Goal: Task Accomplishment & Management: Manage account settings

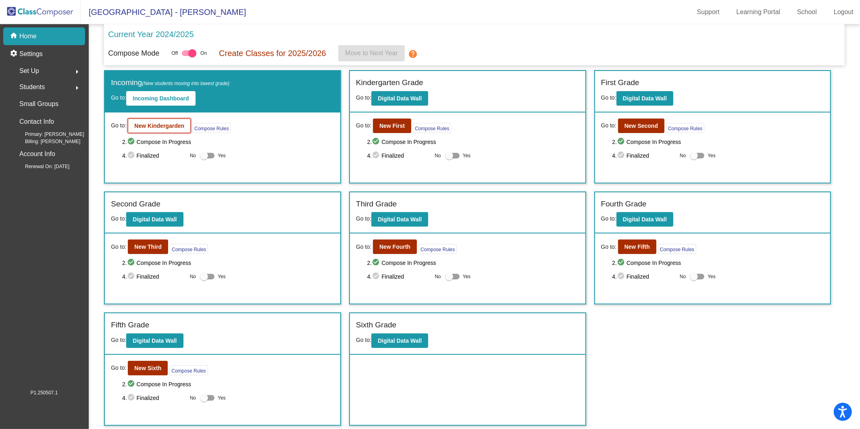
click at [175, 128] on b "New Kindergarden" at bounding box center [159, 126] width 50 height 6
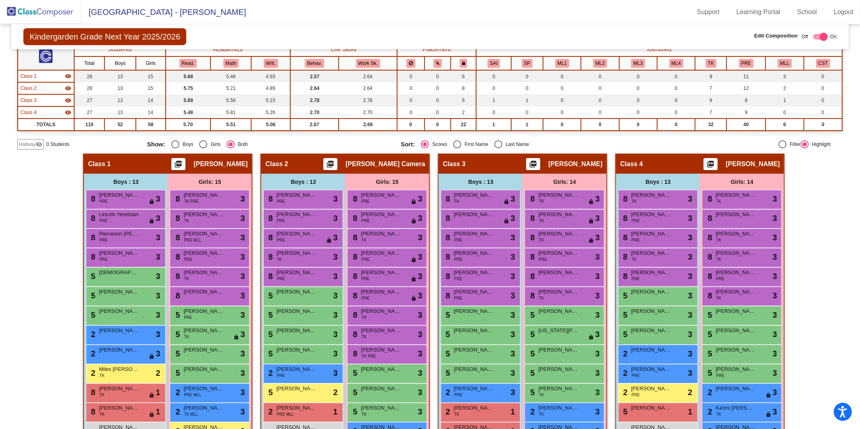
scroll to position [74, 0]
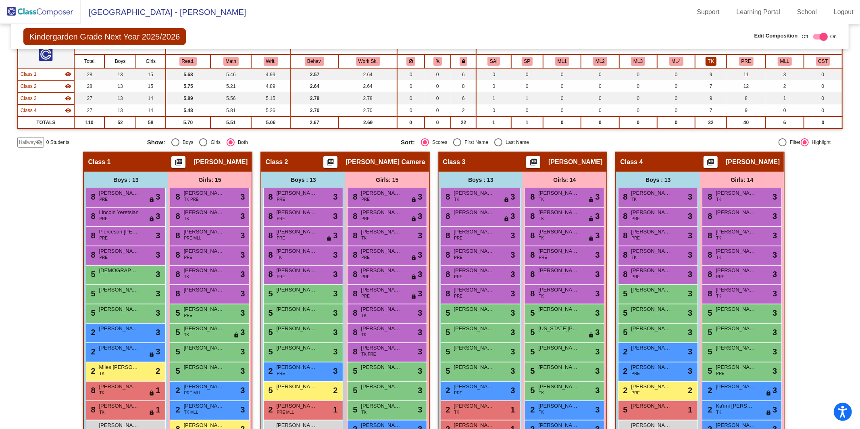
click at [645, 63] on button "TK" at bounding box center [711, 61] width 11 height 9
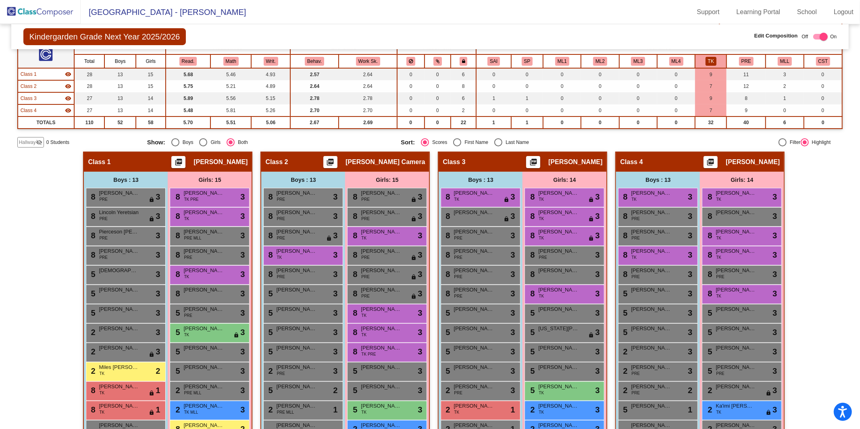
click at [645, 59] on button "TK" at bounding box center [711, 61] width 11 height 9
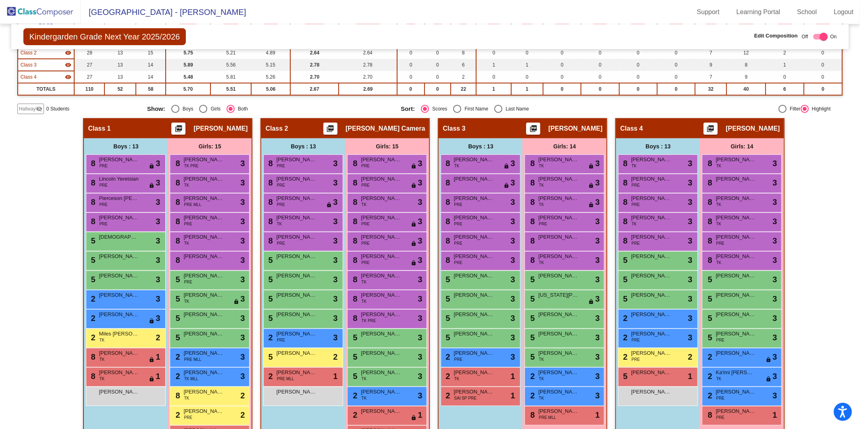
scroll to position [109, 0]
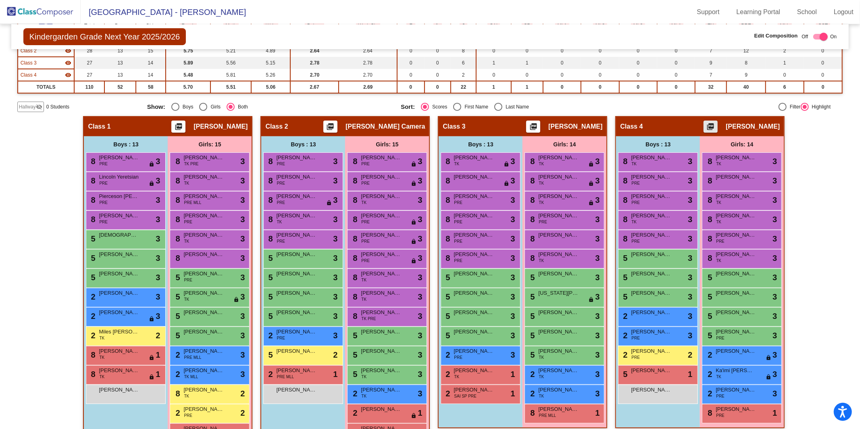
click at [645, 124] on mat-icon "picture_as_pdf" at bounding box center [711, 128] width 10 height 11
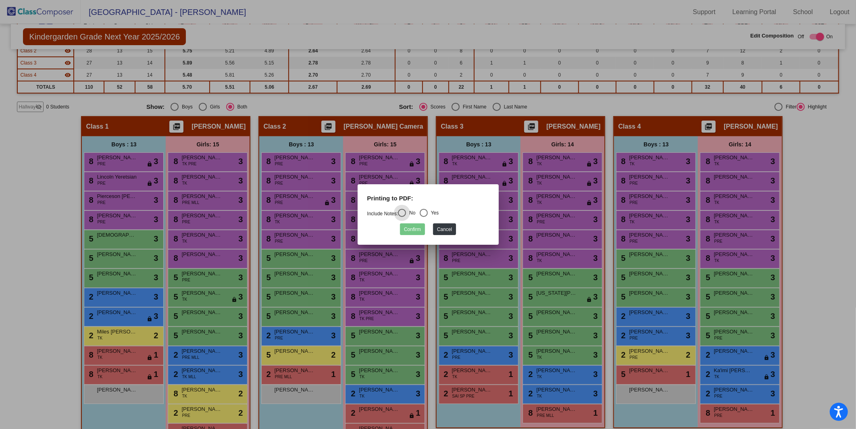
click at [428, 214] on div "Select an option" at bounding box center [424, 213] width 8 height 8
click at [424, 217] on input "Yes" at bounding box center [424, 217] width 0 height 0
radio input "true"
click at [419, 229] on button "Confirm" at bounding box center [412, 229] width 25 height 12
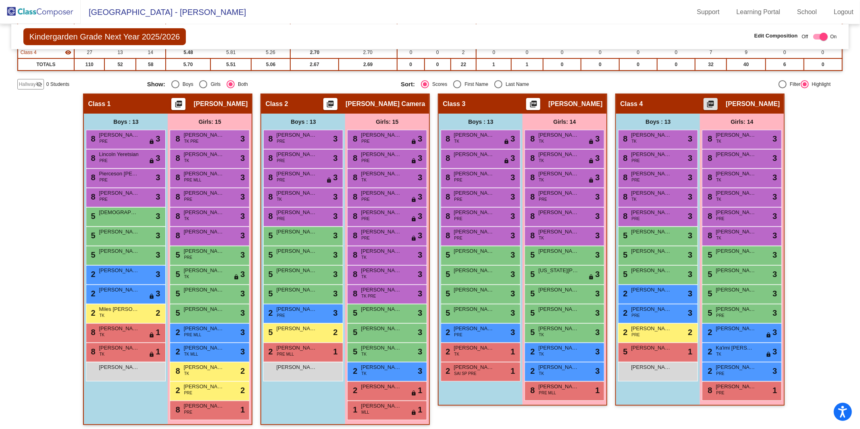
scroll to position [133, 0]
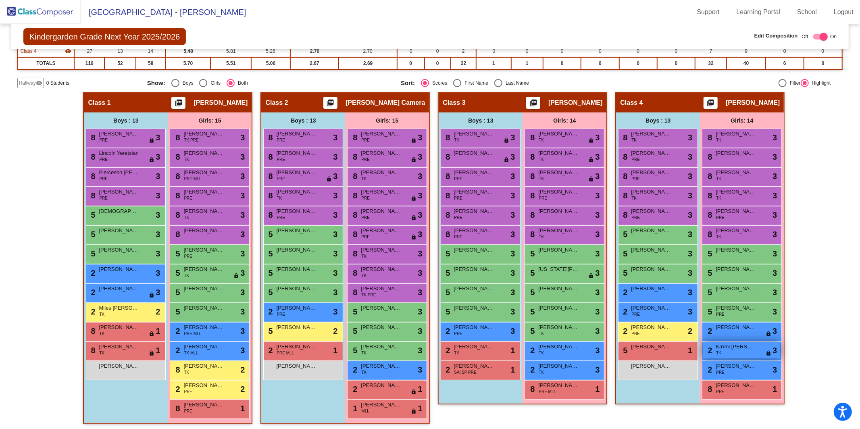
click at [645, 348] on span "TK" at bounding box center [718, 353] width 5 height 6
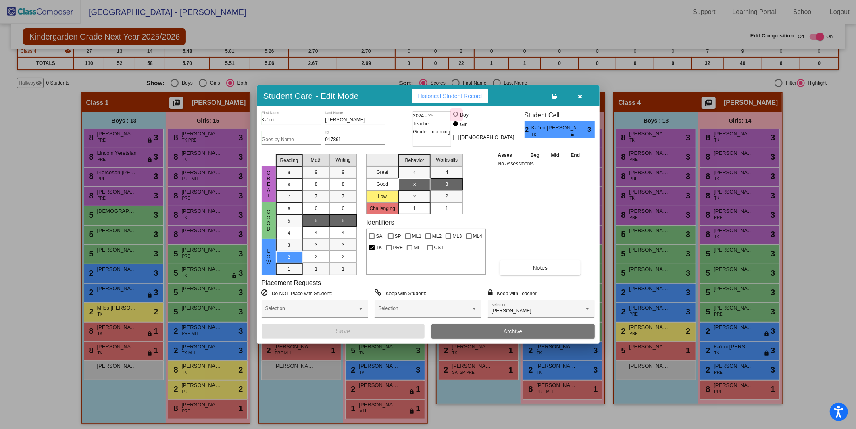
click at [458, 114] on div at bounding box center [455, 114] width 5 height 5
click at [457, 118] on input "Boy" at bounding box center [456, 118] width 0 height 0
radio input "true"
click at [374, 334] on button "Save" at bounding box center [343, 331] width 163 height 15
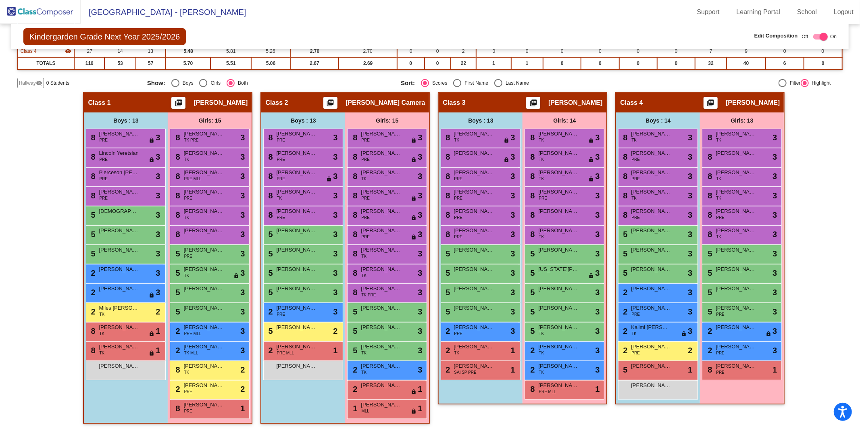
click at [645, 330] on mat-sidenav-content "Kindergarden Grade Next Year 2025/2026 Edit Composition Off On Incoming Digital…" at bounding box center [430, 226] width 860 height 405
click at [48, 16] on img at bounding box center [40, 12] width 81 height 24
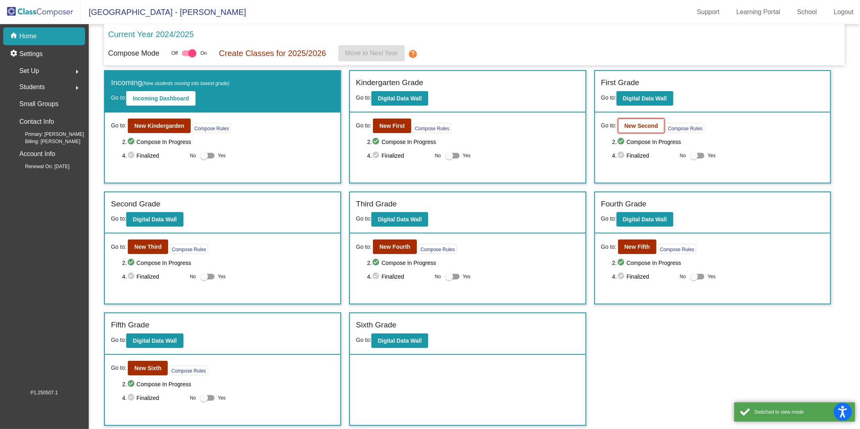
click at [641, 130] on button "New Second" at bounding box center [641, 126] width 46 height 15
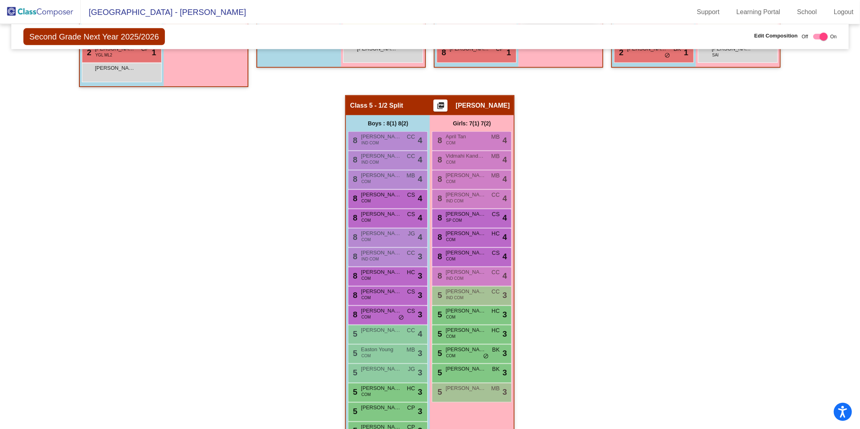
scroll to position [543, 0]
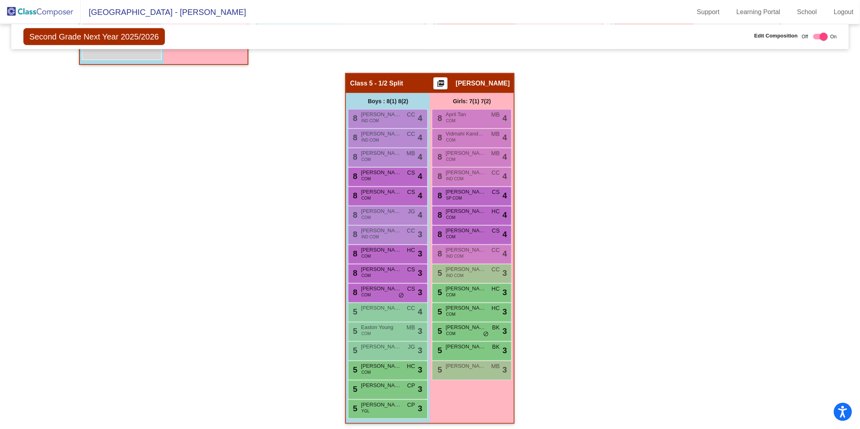
click at [27, 8] on img at bounding box center [40, 12] width 81 height 24
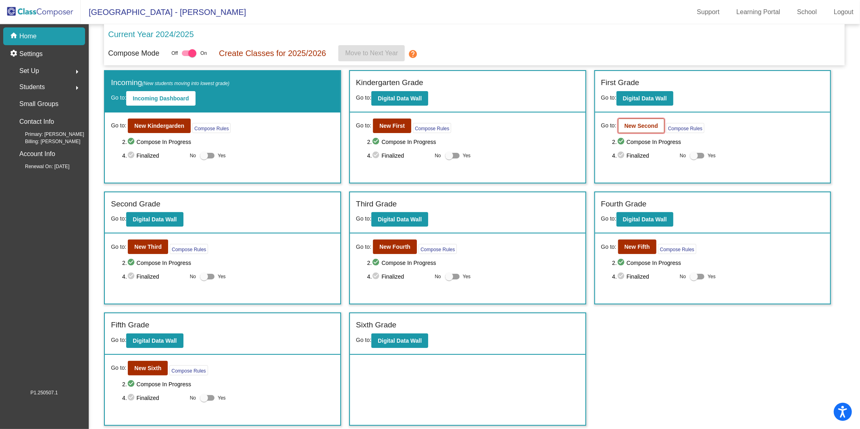
click at [642, 128] on b "New Second" at bounding box center [641, 126] width 33 height 6
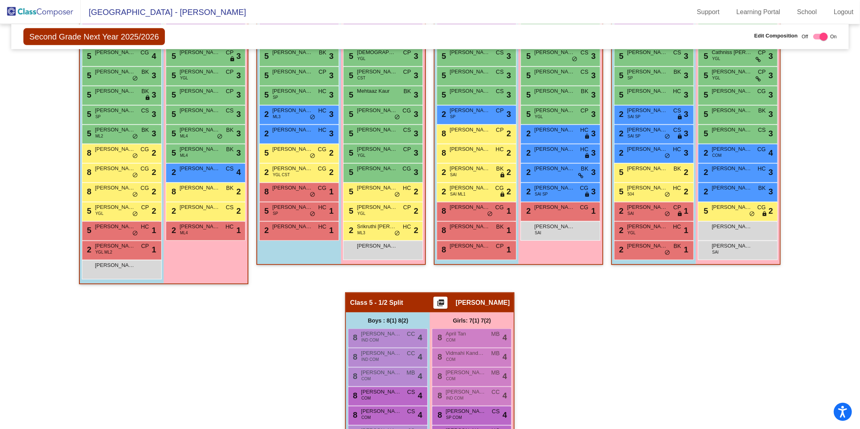
scroll to position [428, 0]
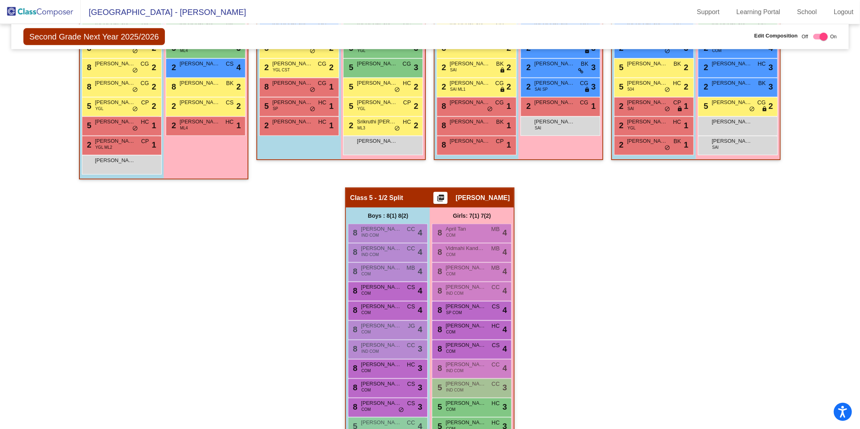
click at [20, 8] on img at bounding box center [40, 12] width 81 height 24
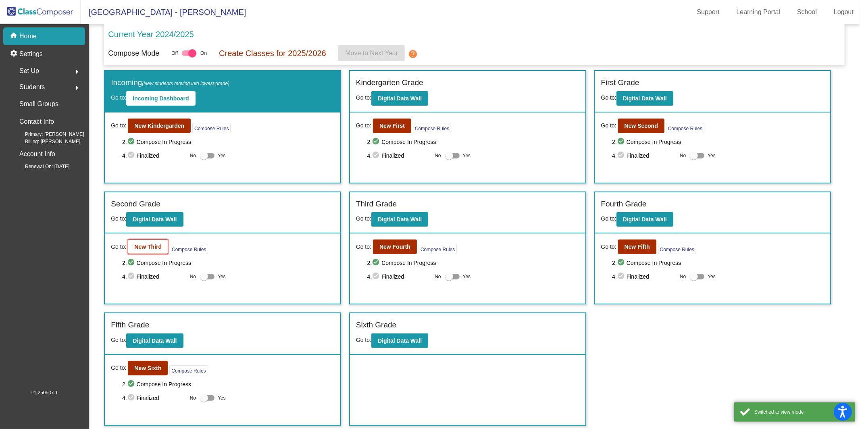
click at [133, 247] on button "New Third" at bounding box center [148, 247] width 40 height 15
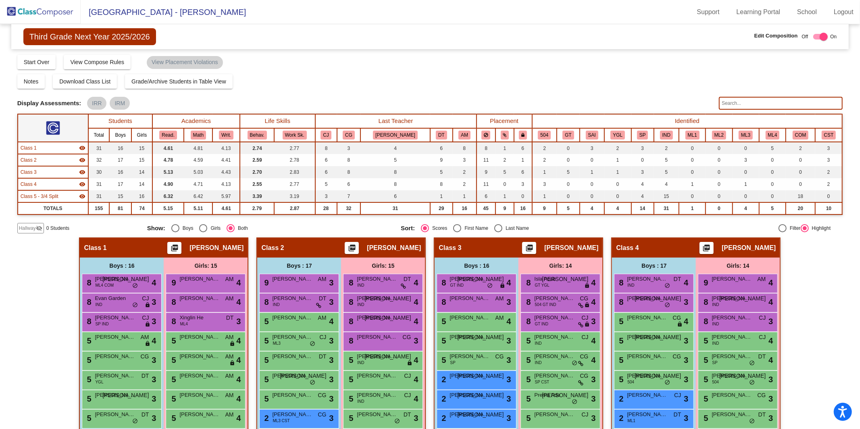
click at [645, 106] on input "text" at bounding box center [781, 103] width 124 height 13
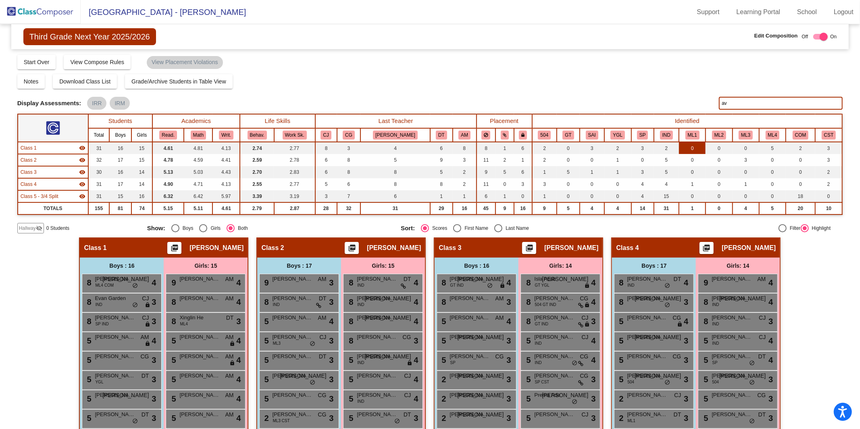
type input "a"
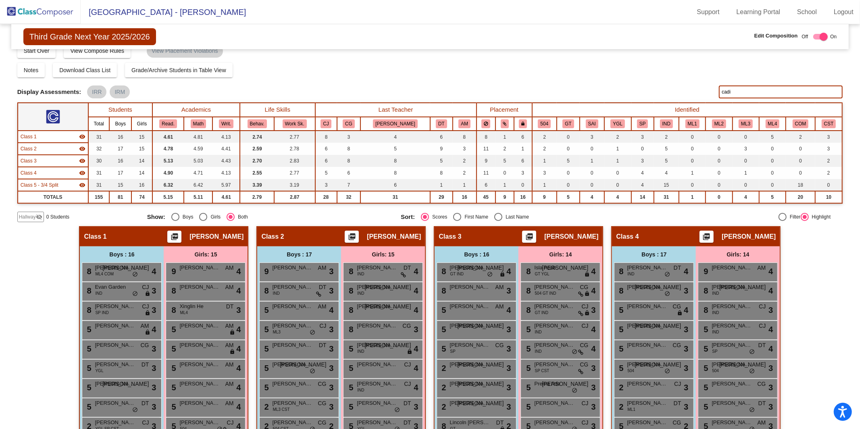
scroll to position [6, 0]
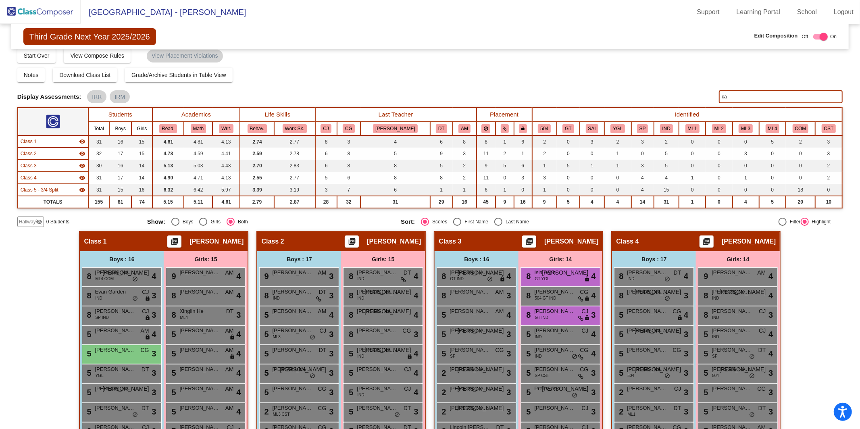
type input "c"
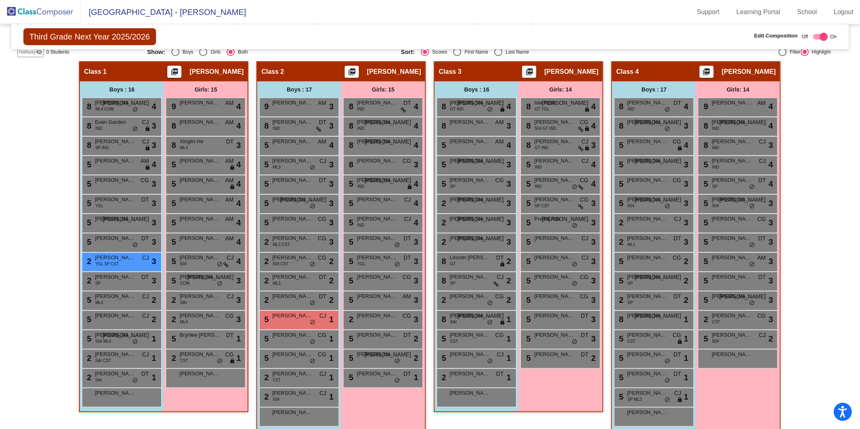
scroll to position [0, 0]
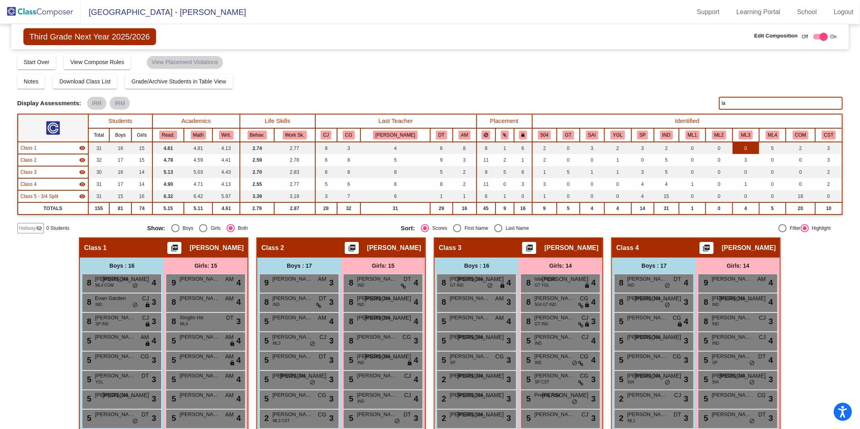
type input "l"
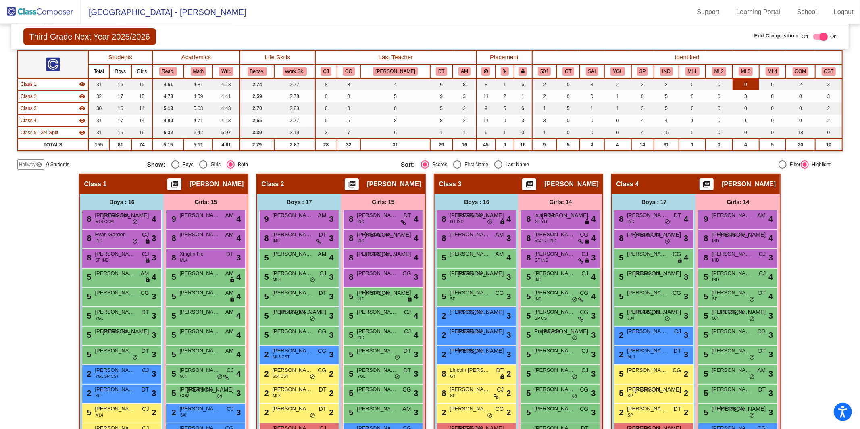
scroll to position [34, 0]
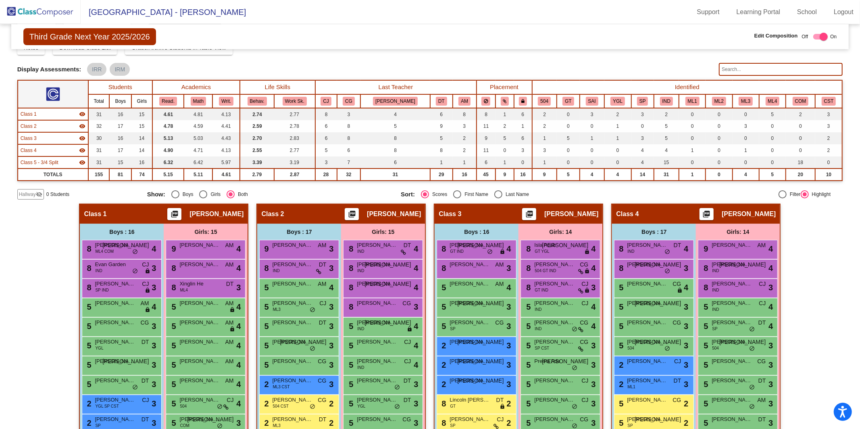
click at [43, 13] on img at bounding box center [40, 12] width 81 height 24
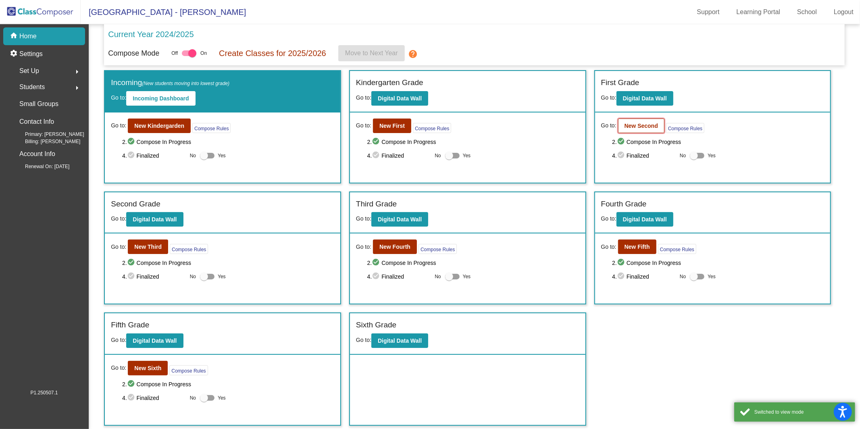
click at [635, 127] on b "New Second" at bounding box center [641, 126] width 33 height 6
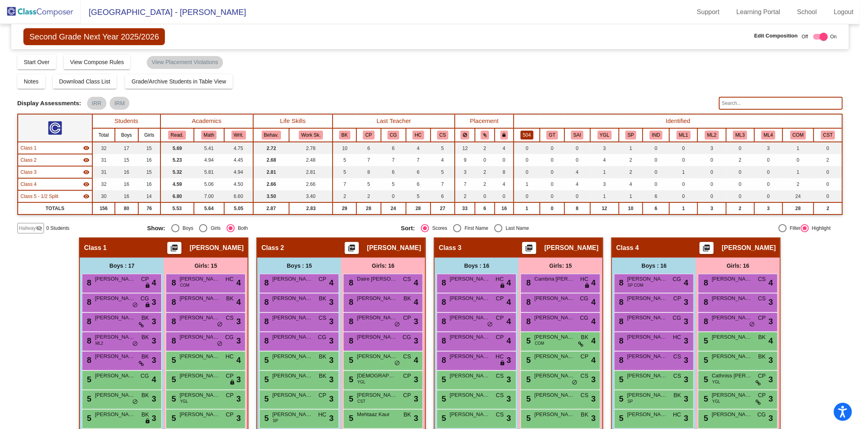
click at [523, 133] on button "504" at bounding box center [527, 135] width 13 height 9
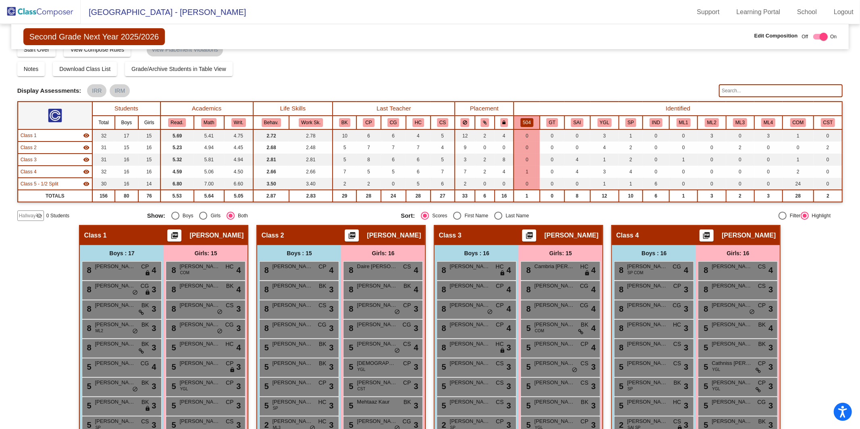
scroll to position [10, 0]
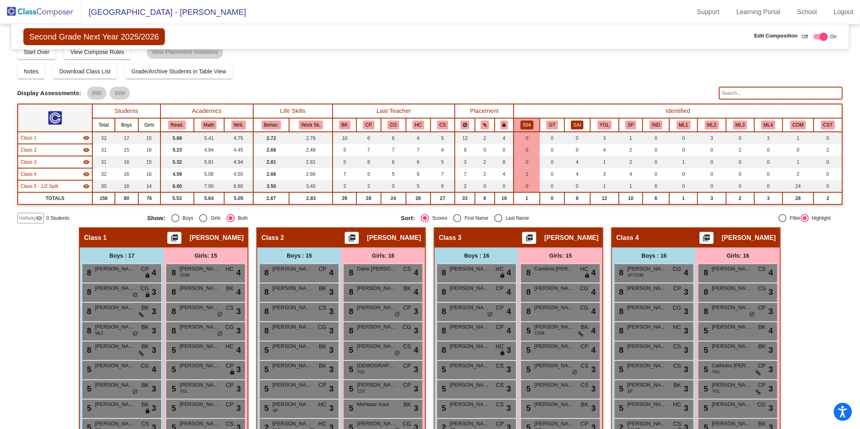
click at [579, 125] on button "SAI" at bounding box center [577, 125] width 13 height 9
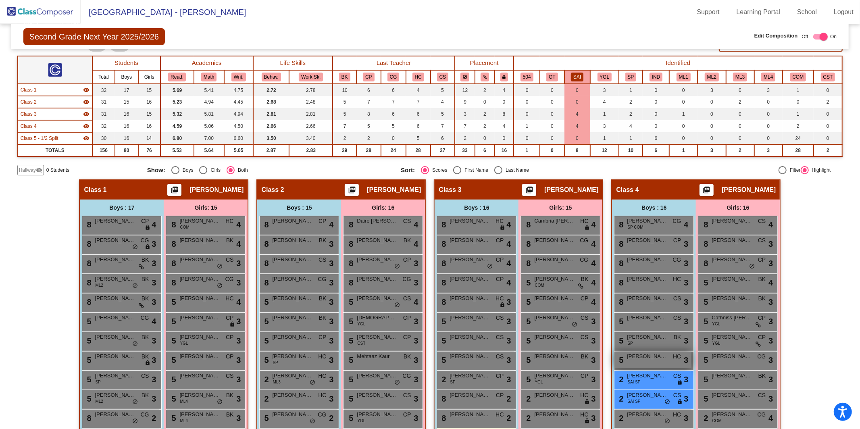
scroll to position [53, 0]
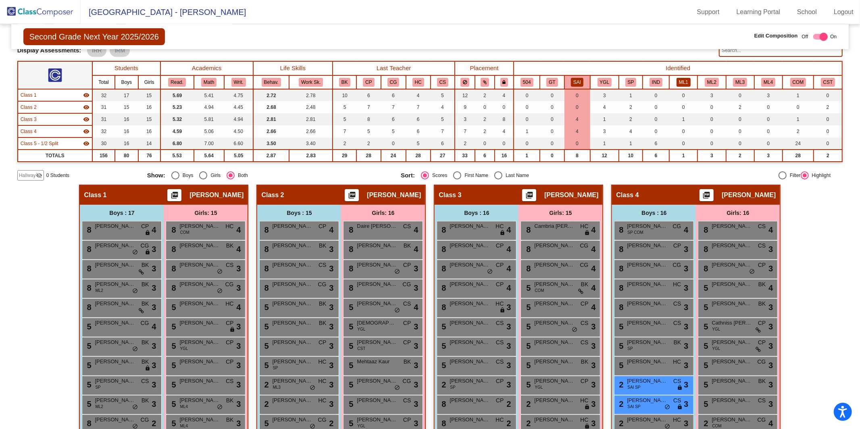
click at [645, 80] on button "ML1" at bounding box center [684, 82] width 14 height 9
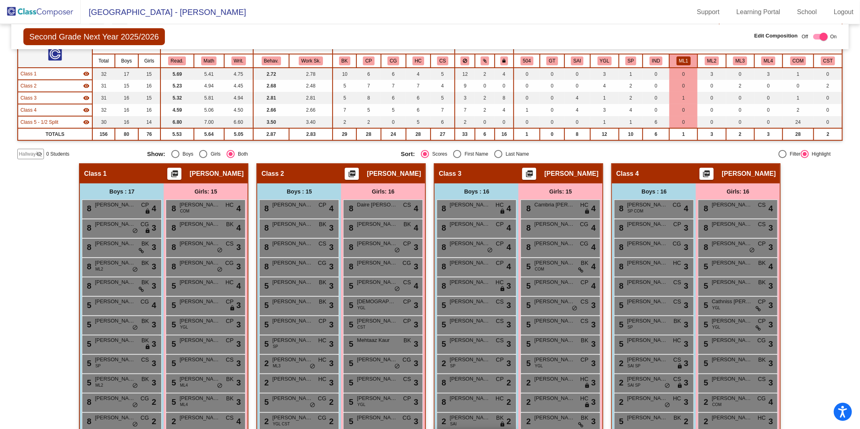
scroll to position [72, 0]
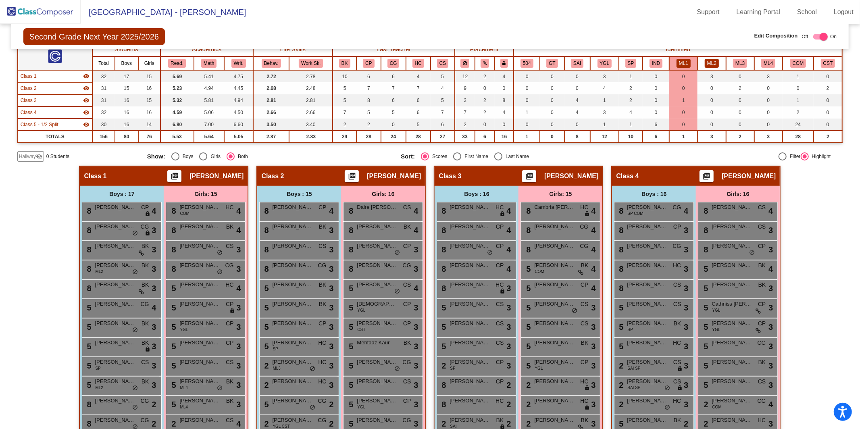
click at [645, 62] on button "ML2" at bounding box center [712, 63] width 14 height 9
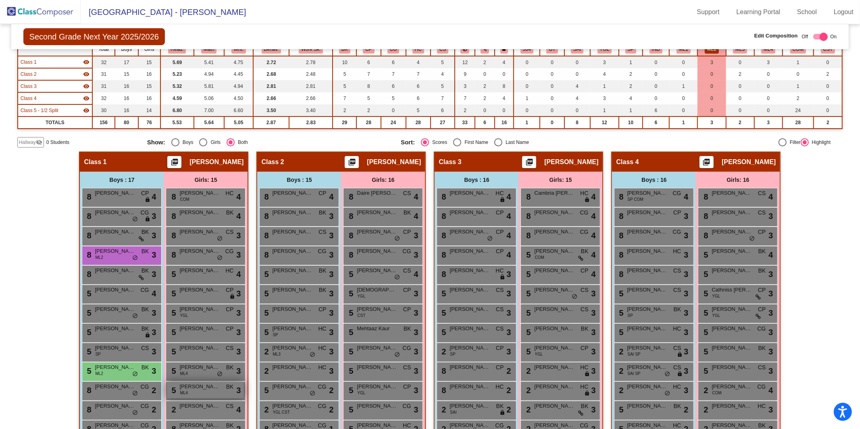
scroll to position [82, 0]
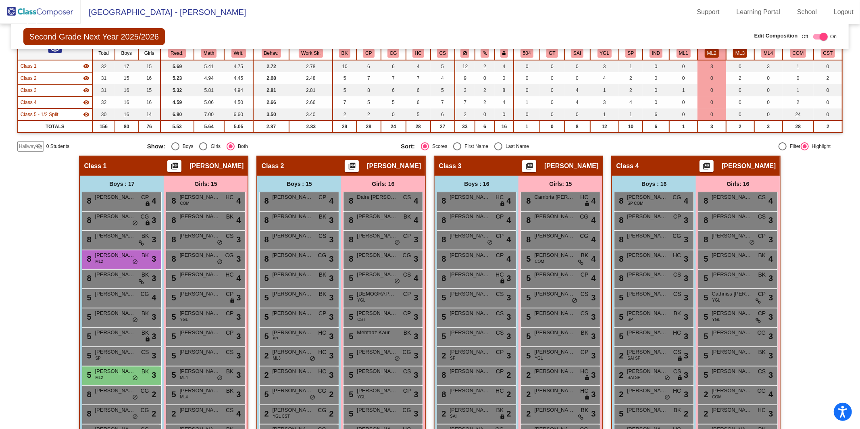
click at [645, 54] on button "ML3" at bounding box center [740, 53] width 14 height 9
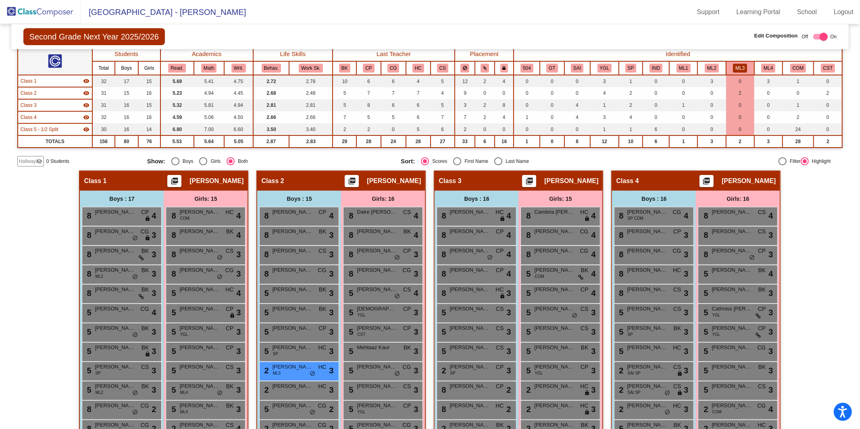
scroll to position [62, 0]
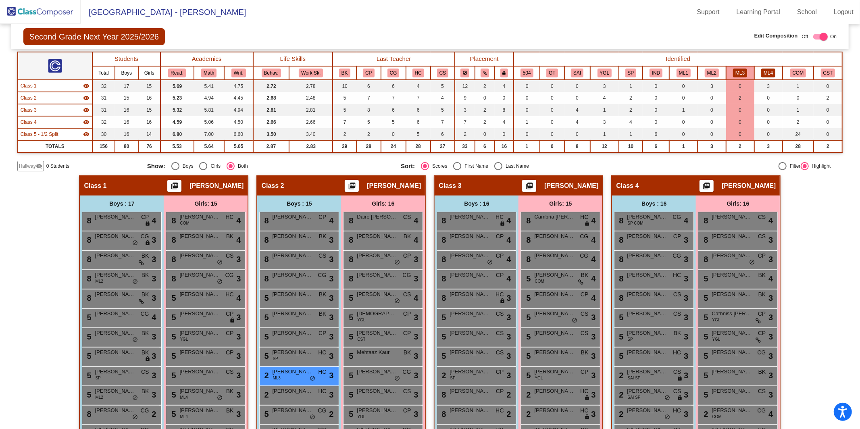
click at [645, 71] on button "ML4" at bounding box center [769, 73] width 14 height 9
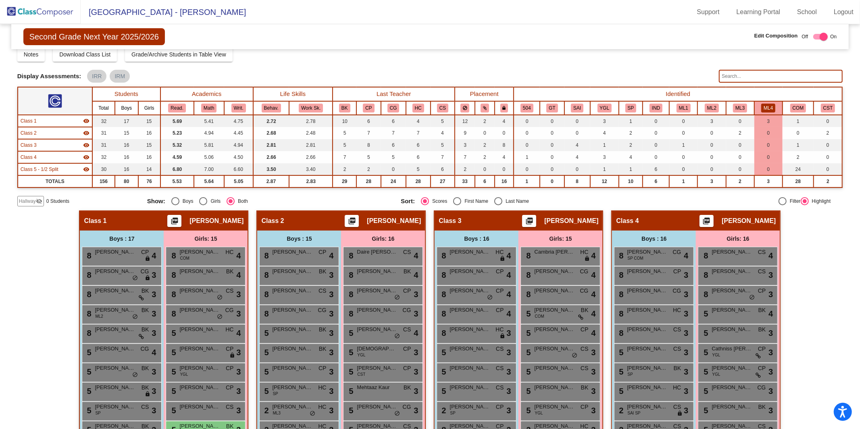
scroll to position [26, 0]
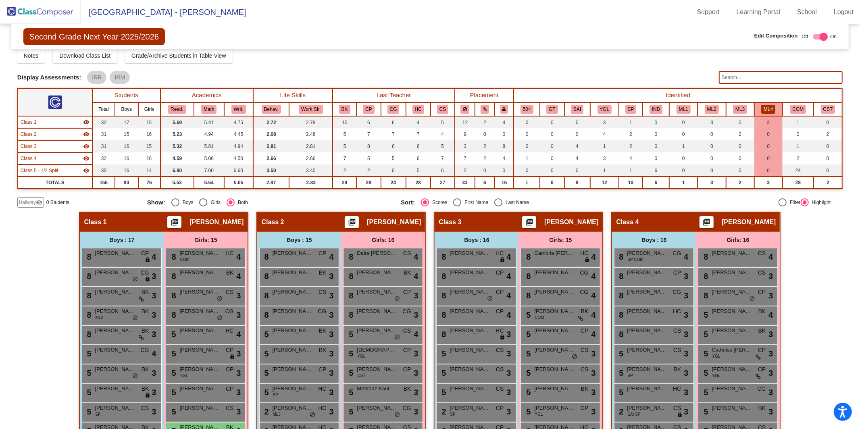
click at [645, 107] on button "ML4" at bounding box center [769, 109] width 14 height 9
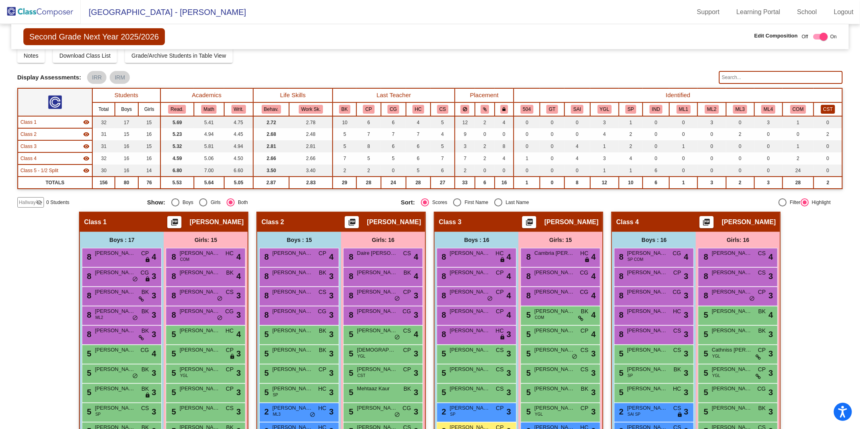
click at [645, 108] on button "CST" at bounding box center [828, 109] width 15 height 9
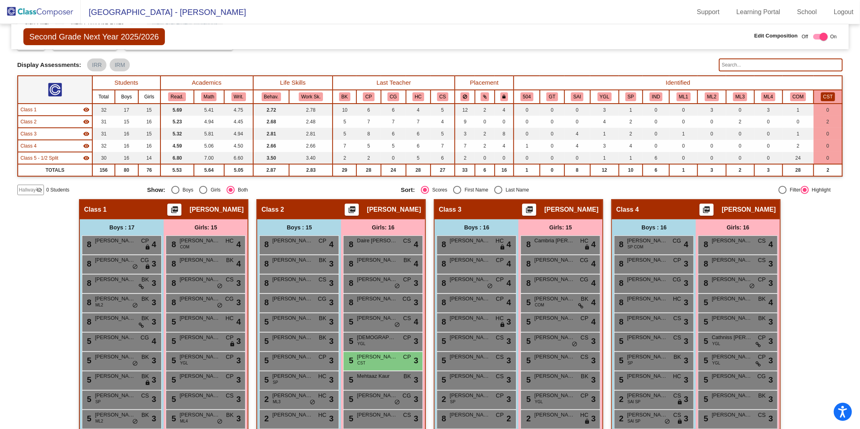
scroll to position [34, 0]
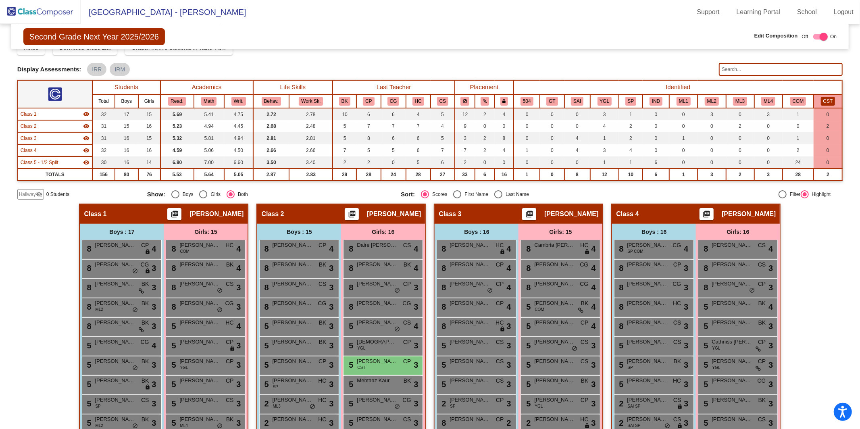
click at [645, 99] on button "CST" at bounding box center [828, 101] width 15 height 9
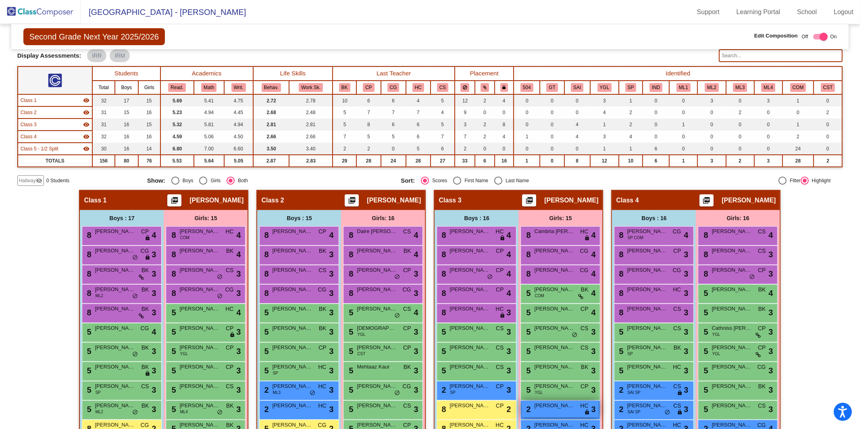
scroll to position [47, 0]
click at [645, 90] on button "CST" at bounding box center [828, 88] width 15 height 9
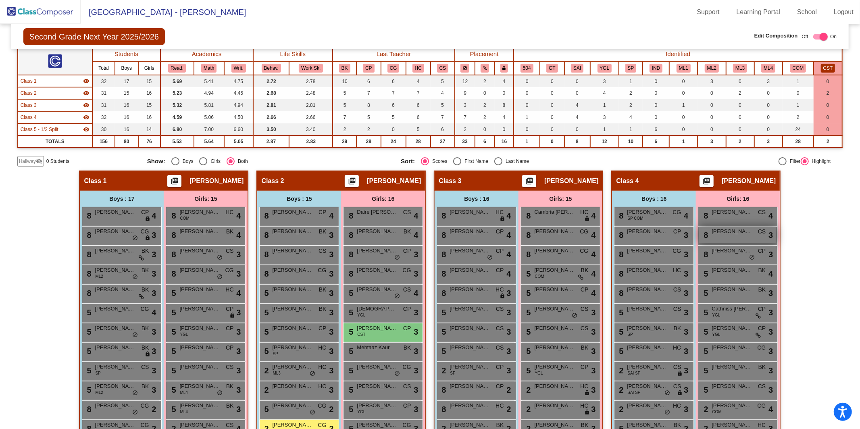
scroll to position [65, 0]
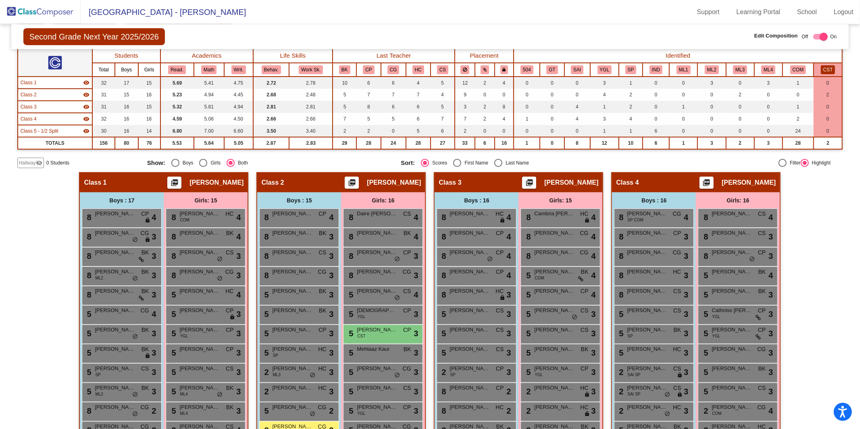
click at [645, 68] on button "CST" at bounding box center [828, 69] width 15 height 9
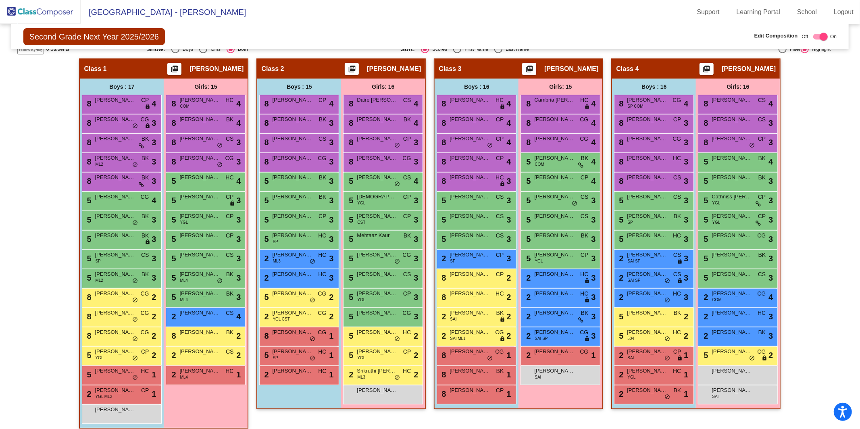
scroll to position [177, 0]
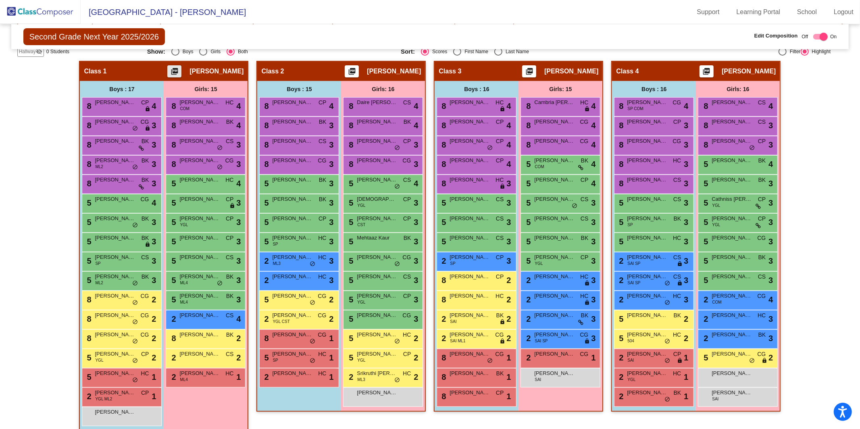
click at [172, 74] on mat-icon "picture_as_pdf" at bounding box center [175, 72] width 10 height 11
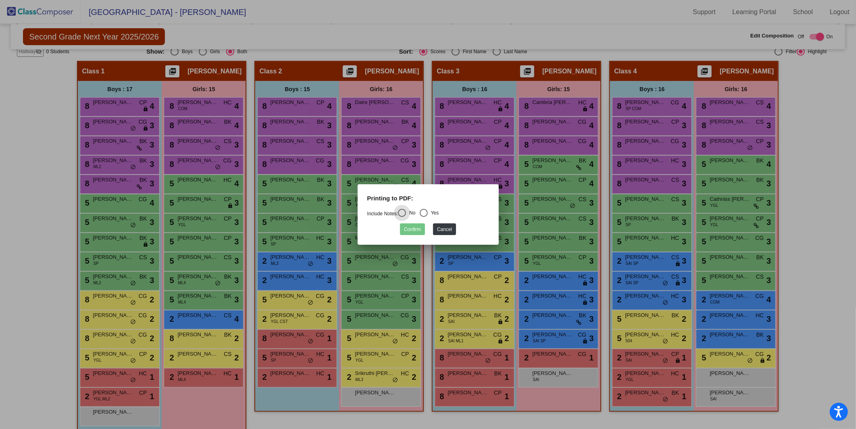
click at [428, 215] on div "Select an option" at bounding box center [424, 213] width 8 height 8
click at [424, 217] on input "Yes" at bounding box center [424, 217] width 0 height 0
radio input "true"
click at [411, 231] on button "Confirm" at bounding box center [412, 229] width 25 height 12
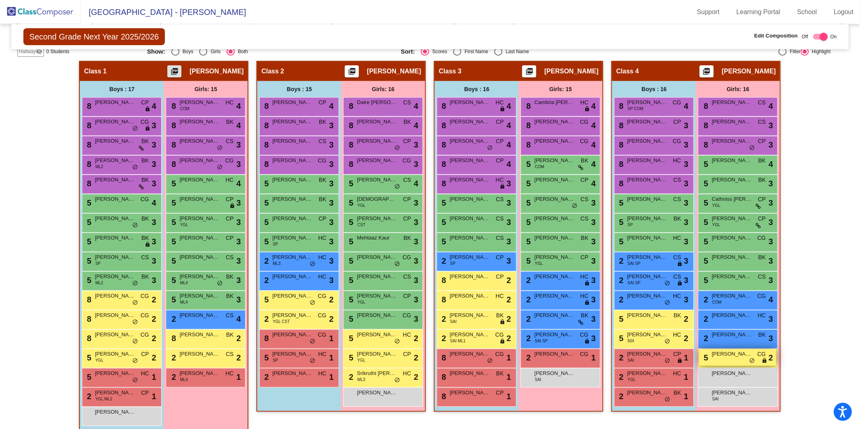
click at [645, 348] on div "5 Autumn [PERSON_NAME] lock do_not_disturb_alt 2" at bounding box center [737, 357] width 77 height 17
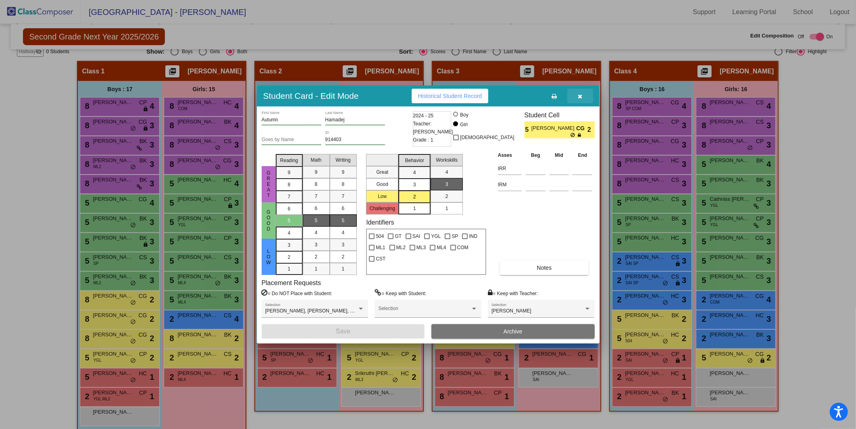
click at [579, 96] on icon "button" at bounding box center [580, 97] width 4 height 6
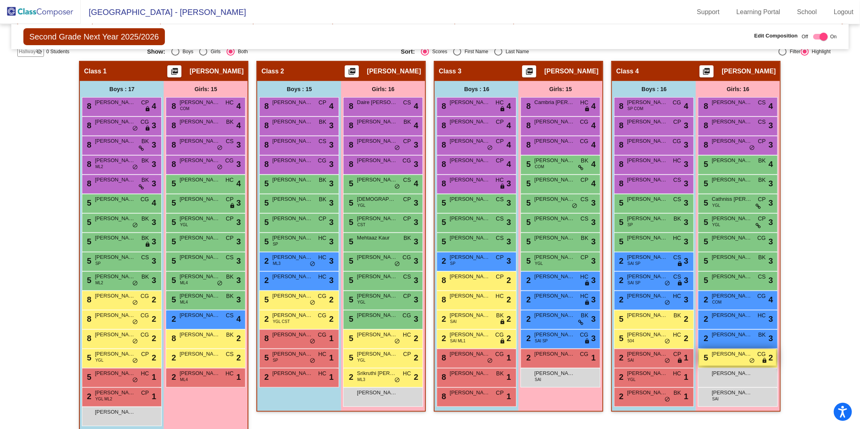
click at [645, 348] on span "[PERSON_NAME]" at bounding box center [732, 354] width 40 height 8
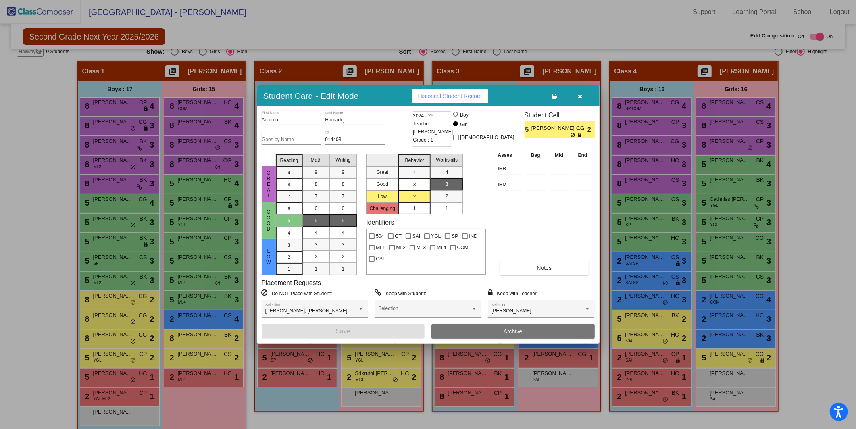
click at [582, 95] on button "button" at bounding box center [581, 96] width 26 height 15
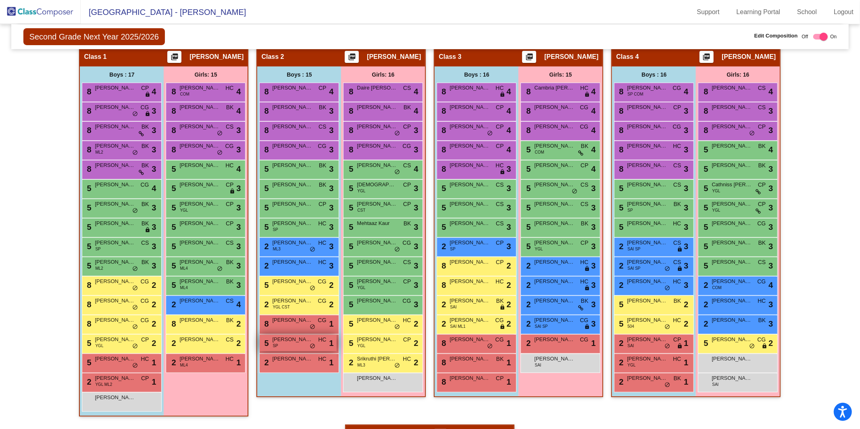
scroll to position [189, 0]
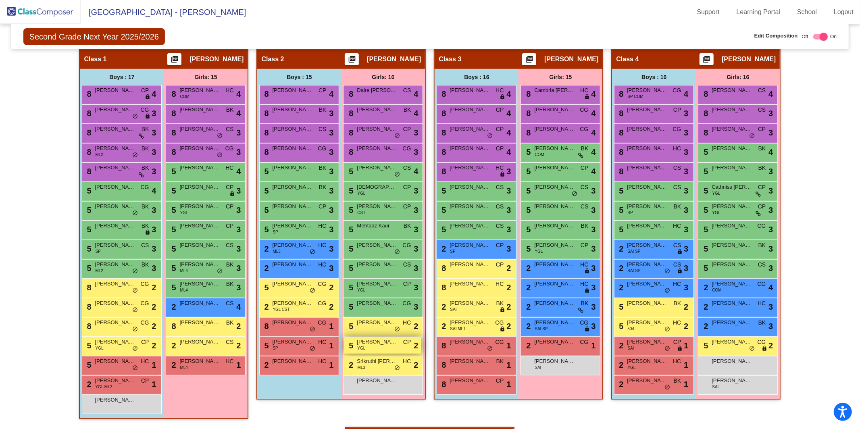
click at [363, 347] on span "YGL" at bounding box center [361, 348] width 8 height 6
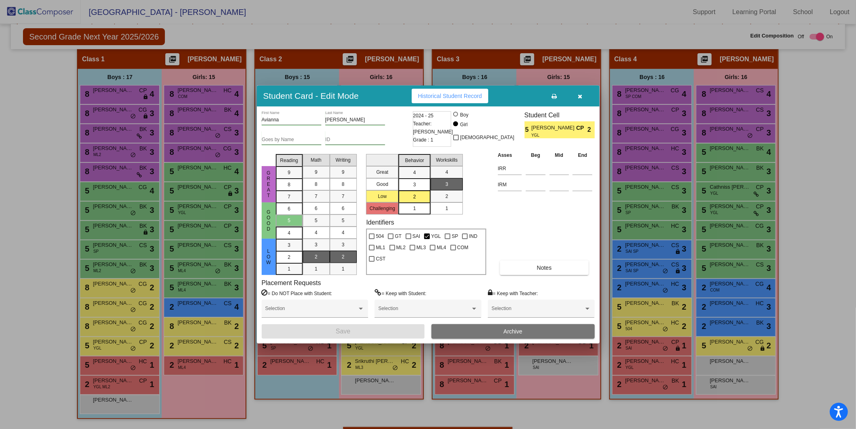
click at [581, 96] on icon "button" at bounding box center [580, 97] width 4 height 6
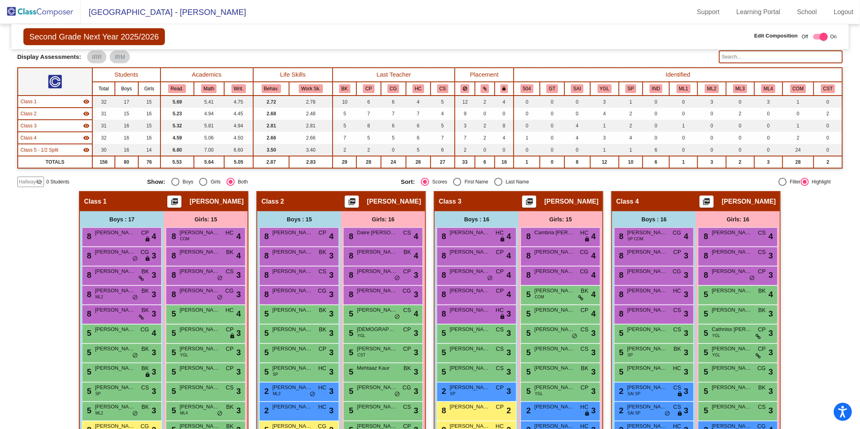
scroll to position [0, 0]
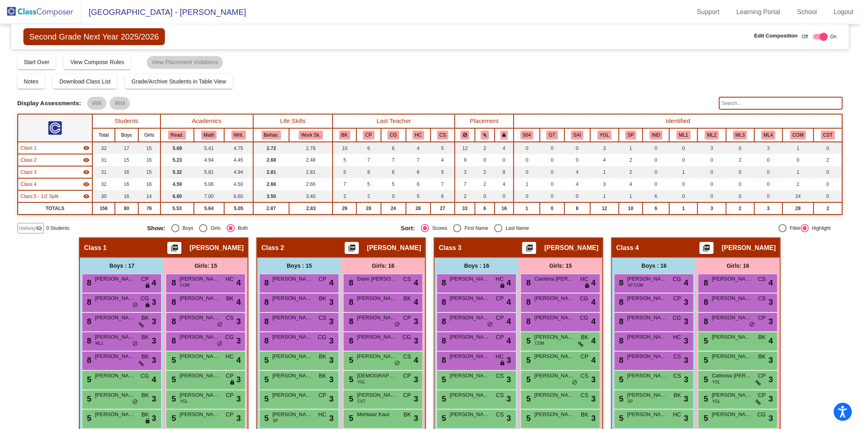
click at [34, 14] on img at bounding box center [40, 12] width 81 height 24
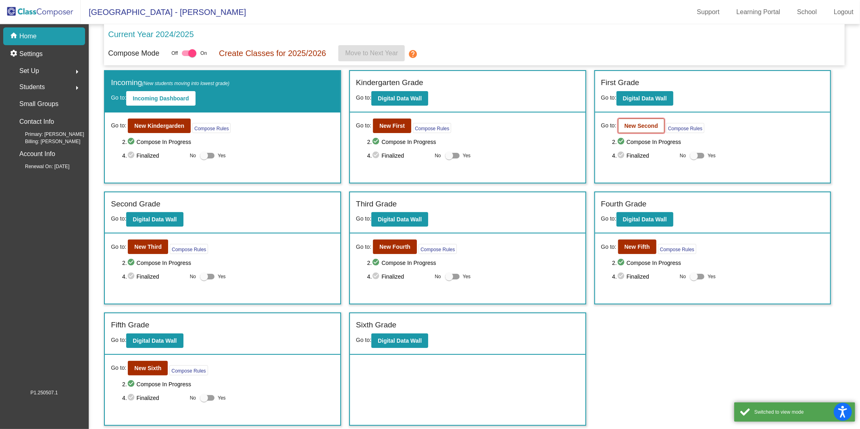
click at [645, 126] on b "New Second" at bounding box center [641, 126] width 33 height 6
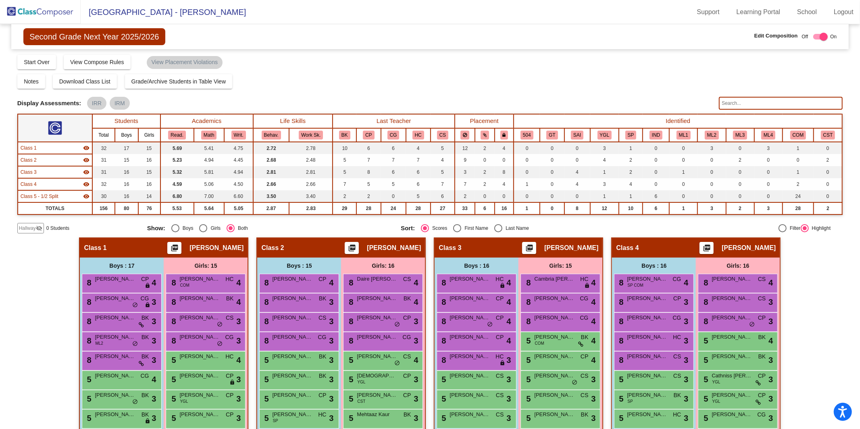
click at [645, 103] on input "text" at bounding box center [781, 103] width 124 height 13
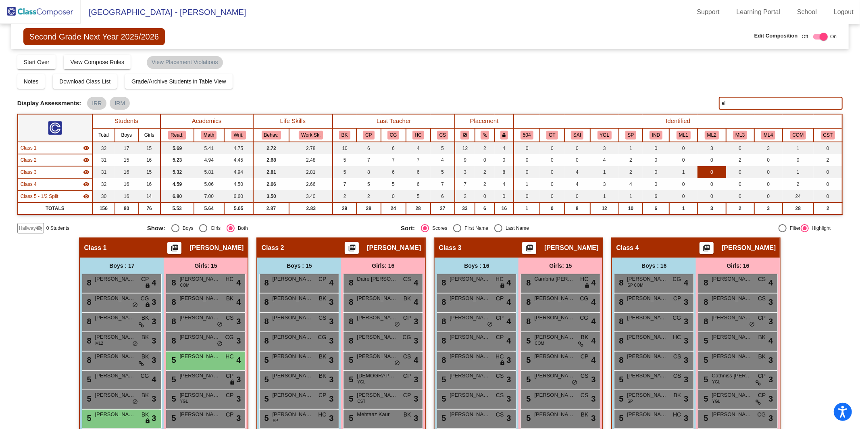
type input "e"
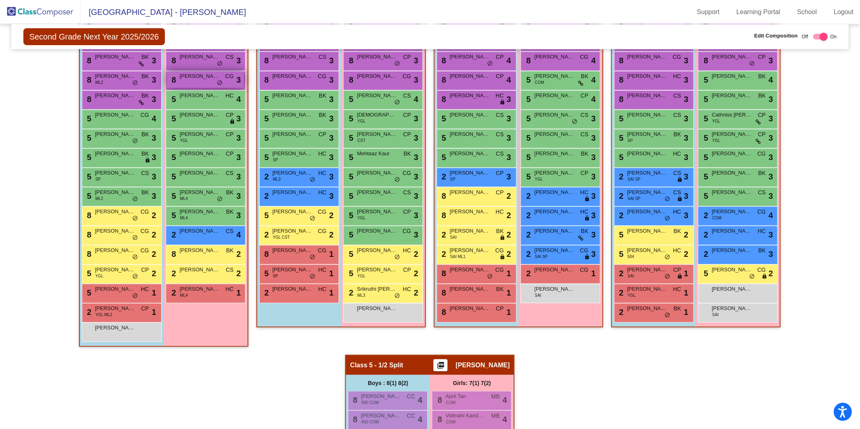
scroll to position [244, 0]
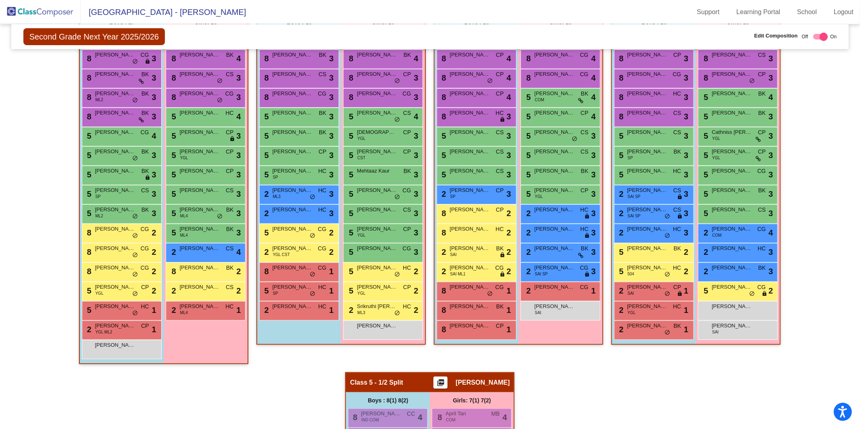
click at [54, 9] on img at bounding box center [40, 12] width 81 height 24
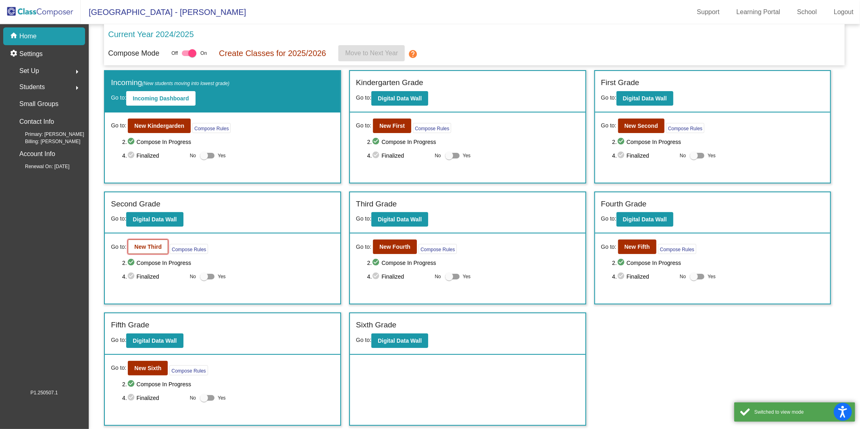
click at [153, 244] on b "New Third" at bounding box center [147, 247] width 27 height 6
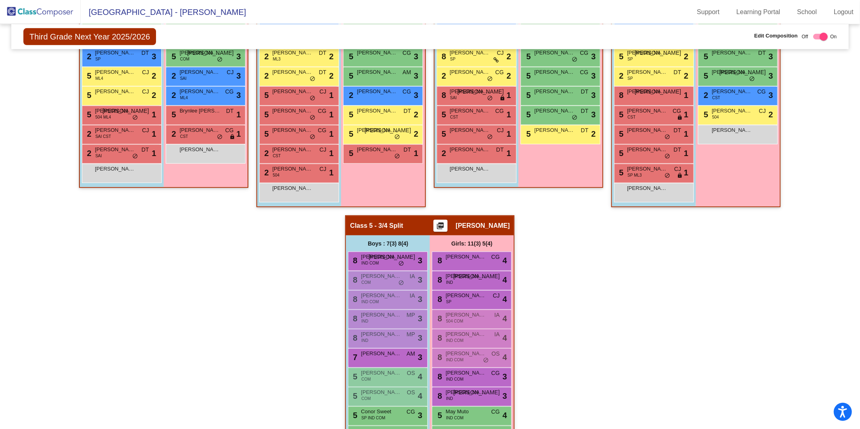
scroll to position [401, 0]
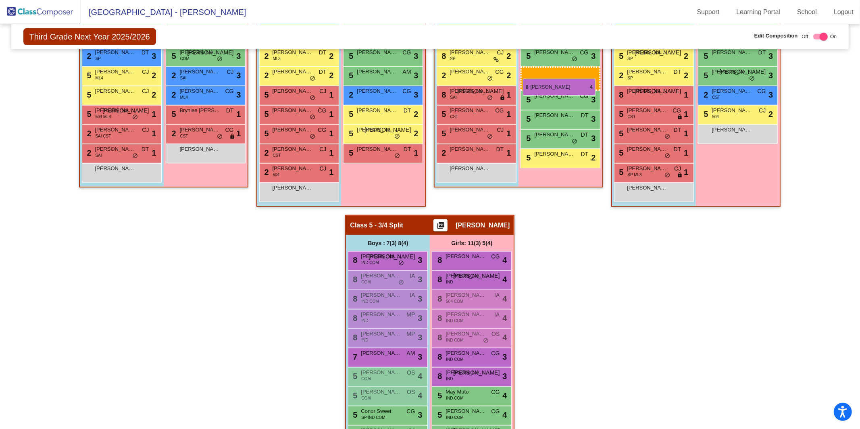
drag, startPoint x: 459, startPoint y: 299, endPoint x: 523, endPoint y: 79, distance: 229.7
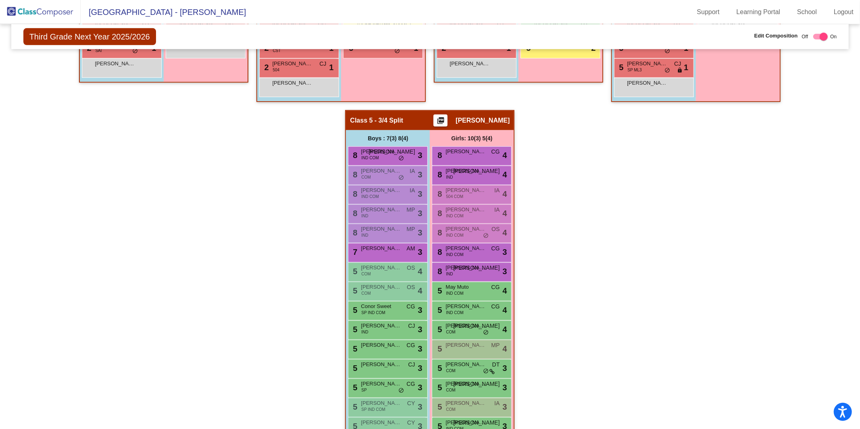
scroll to position [523, 0]
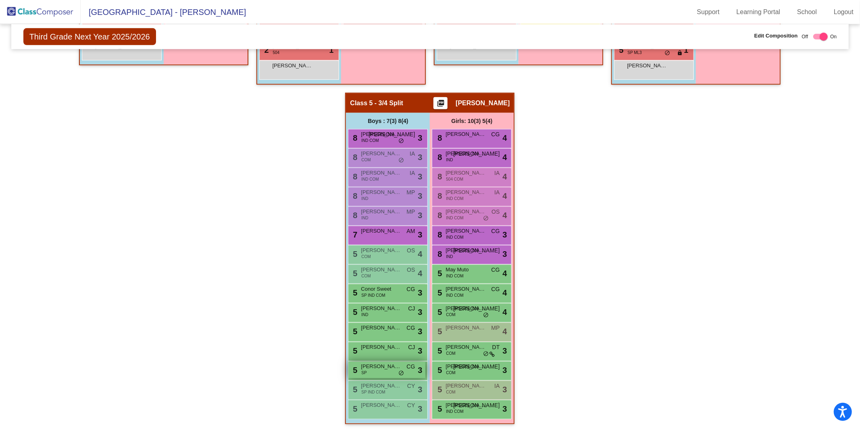
click at [384, 348] on span "[PERSON_NAME]" at bounding box center [381, 367] width 40 height 8
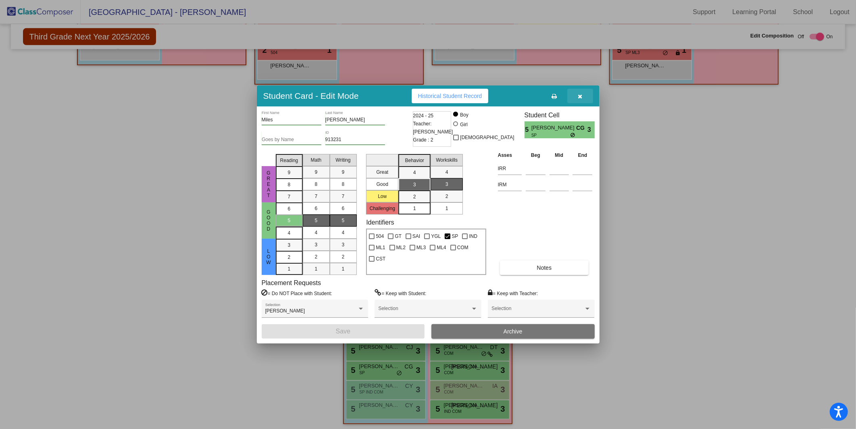
click at [581, 98] on icon "button" at bounding box center [580, 97] width 4 height 6
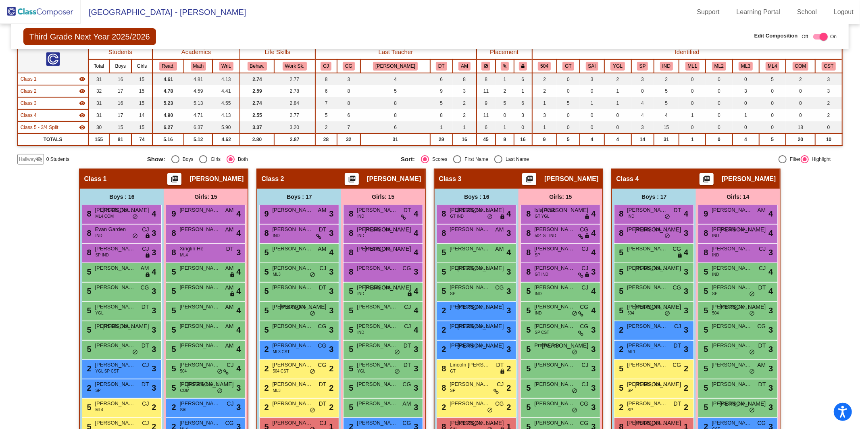
scroll to position [0, 0]
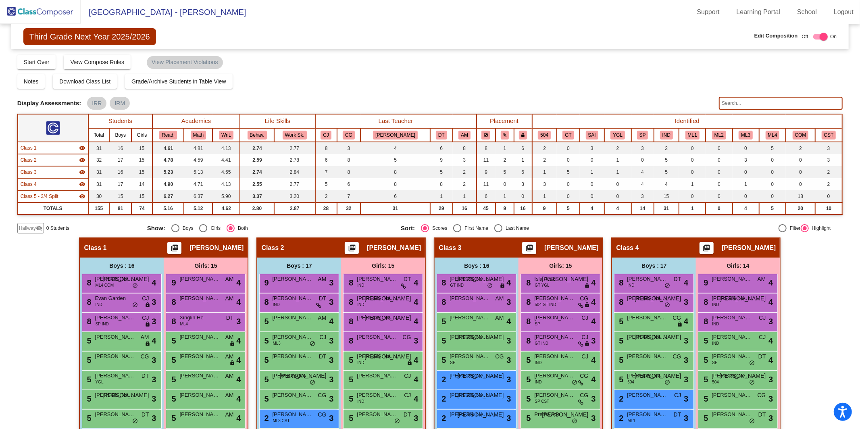
click at [645, 100] on input "text" at bounding box center [781, 103] width 124 height 13
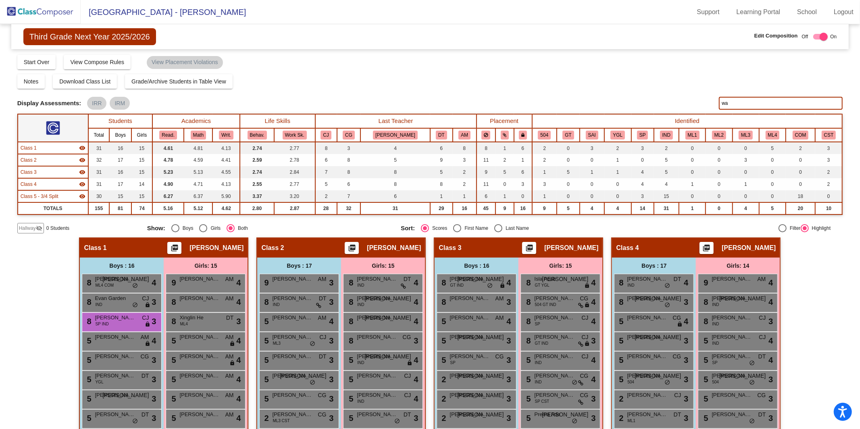
type input "w"
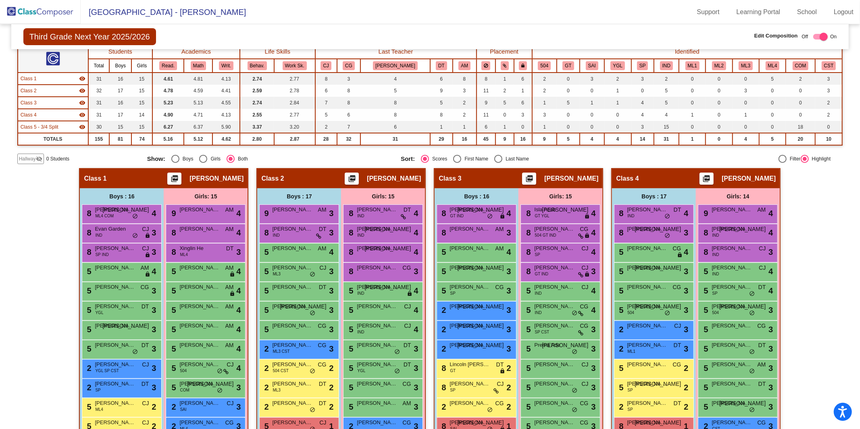
scroll to position [30, 0]
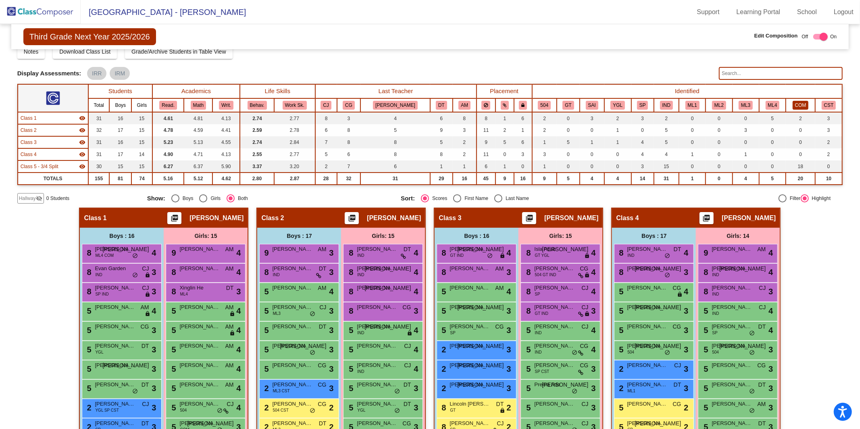
click at [645, 102] on button "COM" at bounding box center [801, 105] width 16 height 9
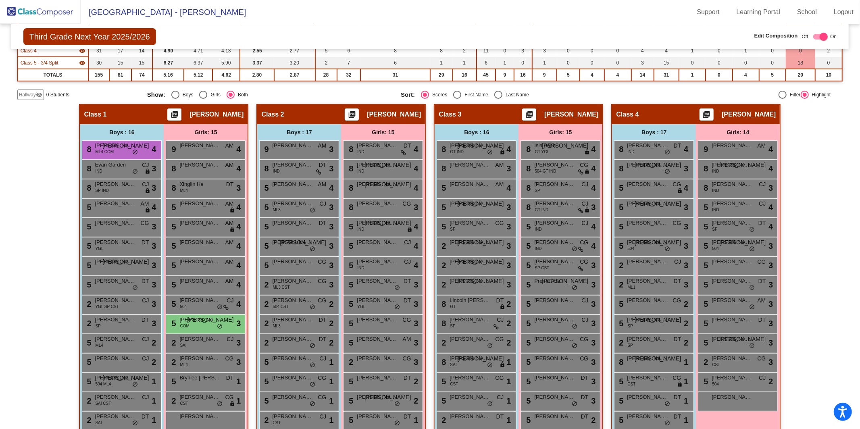
scroll to position [0, 0]
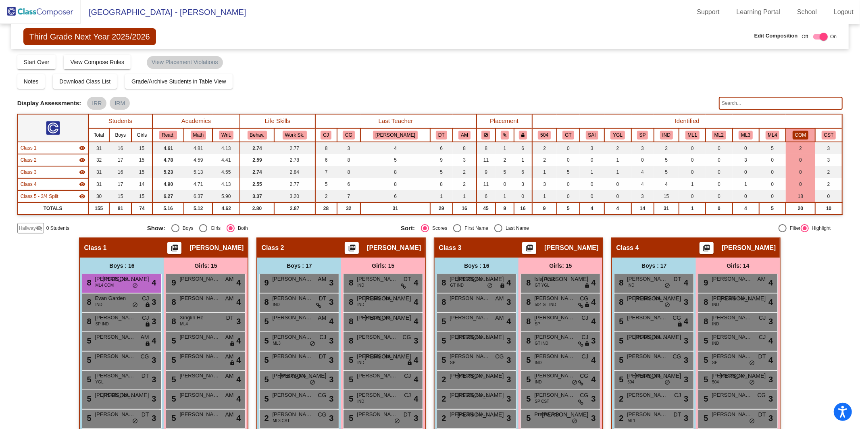
click at [645, 132] on button "COM" at bounding box center [801, 135] width 16 height 9
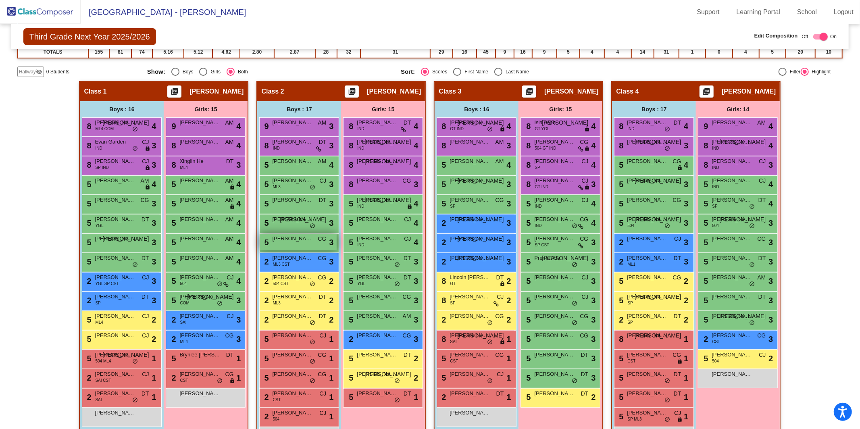
scroll to position [156, 0]
click at [637, 182] on span "[PERSON_NAME]" at bounding box center [647, 181] width 40 height 8
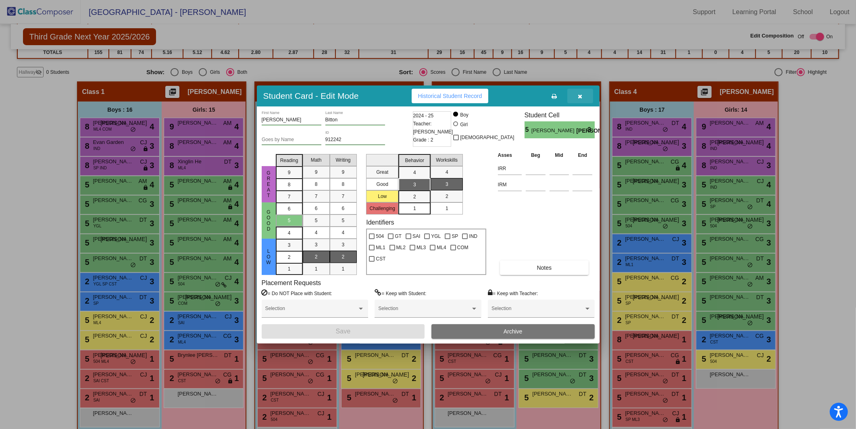
click at [579, 97] on icon "button" at bounding box center [580, 97] width 4 height 6
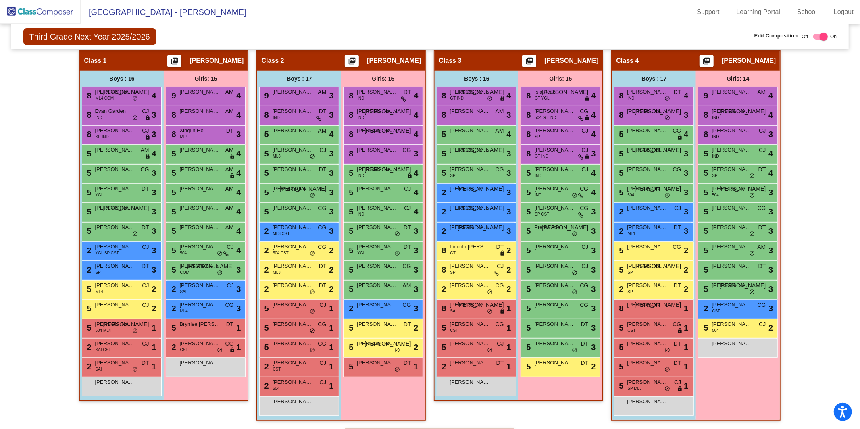
scroll to position [179, 0]
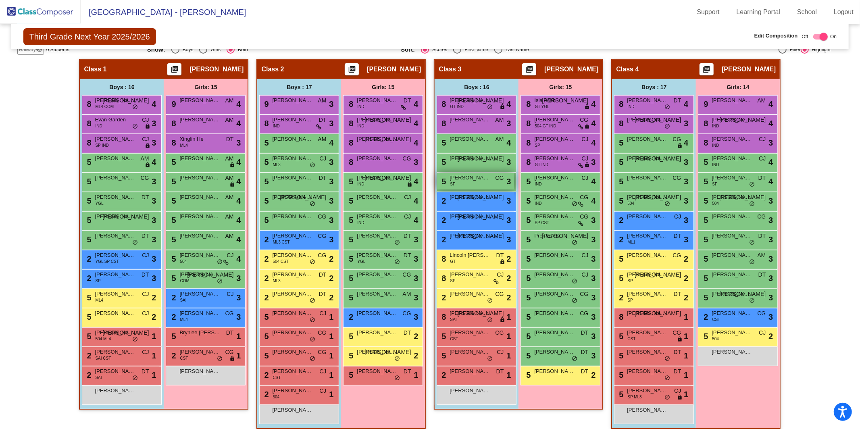
click at [478, 182] on div "5 Arin Mane SP CG lock do_not_disturb_alt 3" at bounding box center [475, 181] width 77 height 17
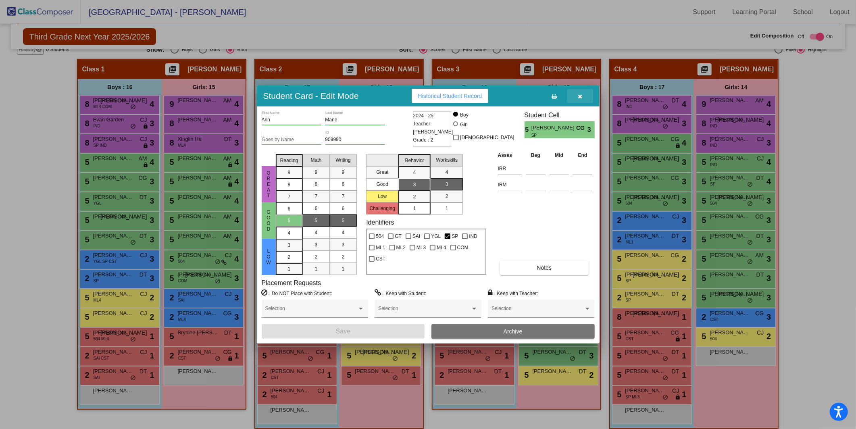
click at [581, 96] on icon "button" at bounding box center [580, 97] width 4 height 6
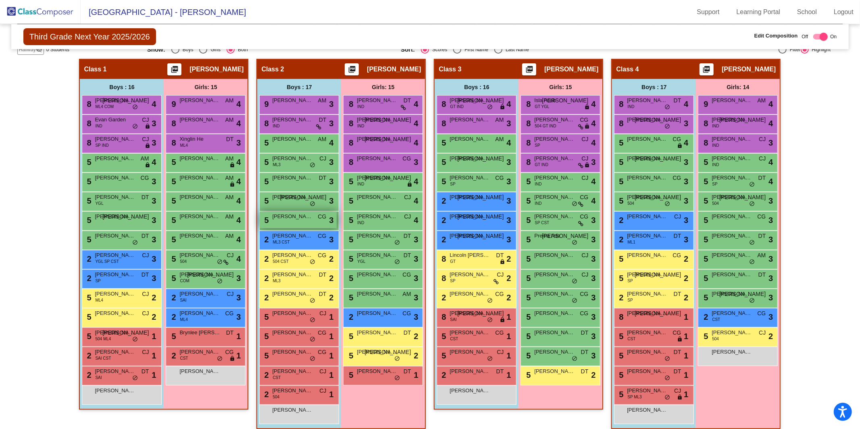
click at [302, 221] on div "5 [PERSON_NAME] CG lock do_not_disturb_alt 3" at bounding box center [298, 220] width 77 height 17
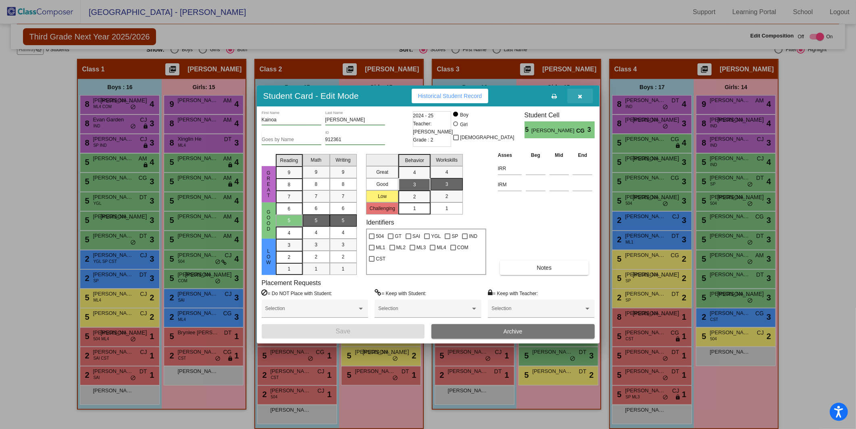
click at [580, 94] on icon "button" at bounding box center [580, 97] width 4 height 6
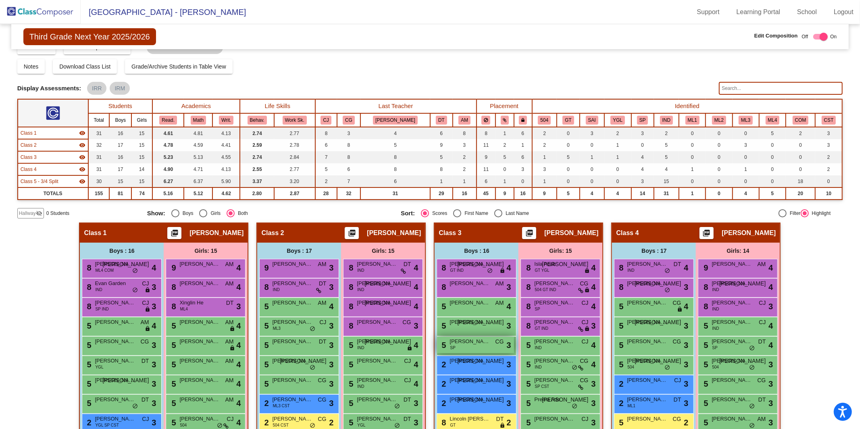
scroll to position [0, 0]
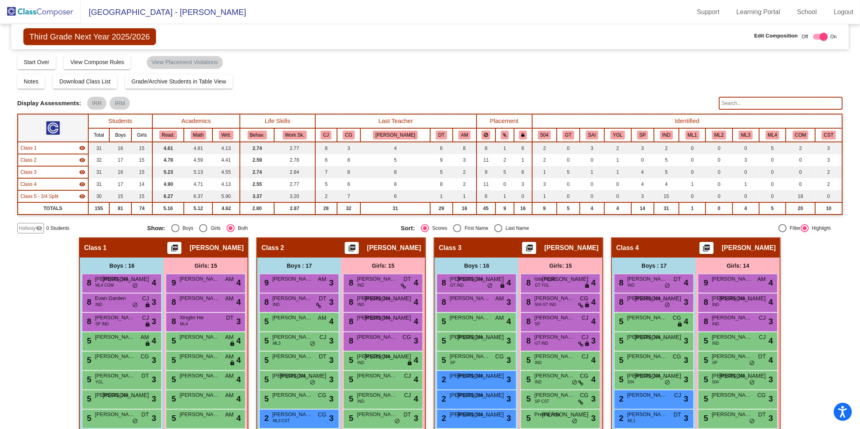
click at [503, 226] on div "Last Name" at bounding box center [516, 228] width 27 height 7
click at [499, 232] on input "Last Name" at bounding box center [498, 232] width 0 height 0
radio input "true"
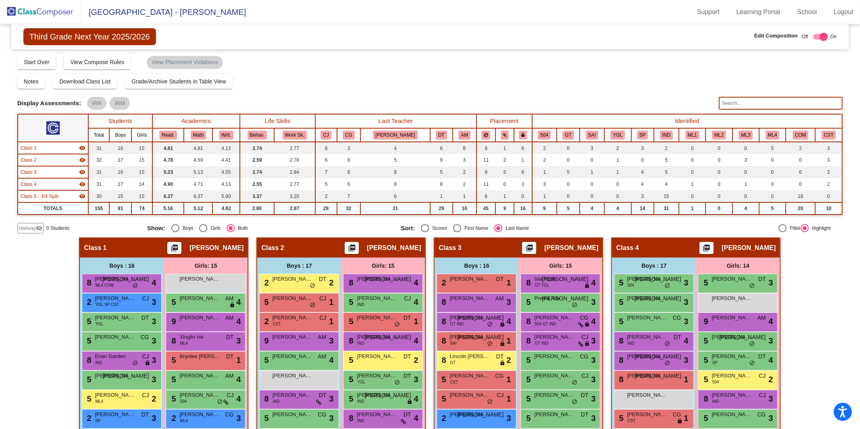
click at [424, 229] on div "Select an option" at bounding box center [425, 228] width 8 height 8
click at [425, 232] on input "Scores" at bounding box center [425, 232] width 0 height 0
radio input "true"
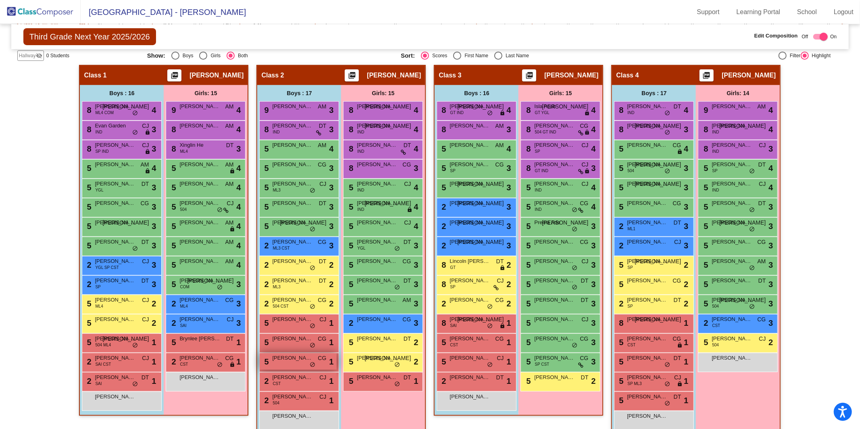
scroll to position [173, 0]
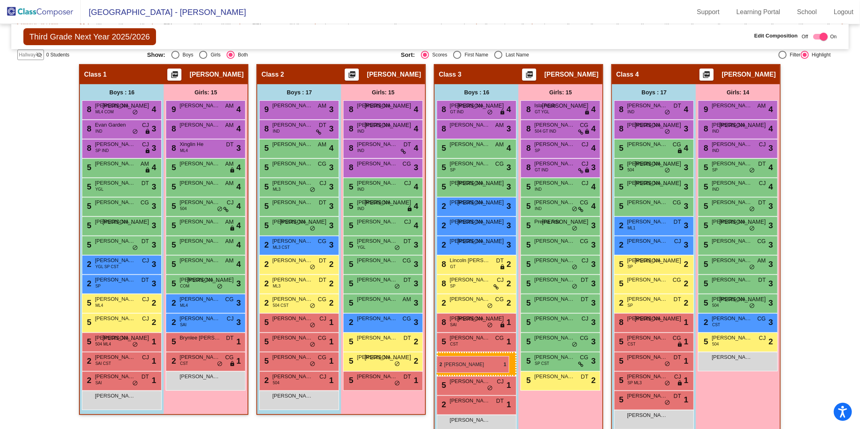
drag, startPoint x: 285, startPoint y: 382, endPoint x: 437, endPoint y: 356, distance: 154.2
checkbox input "false"
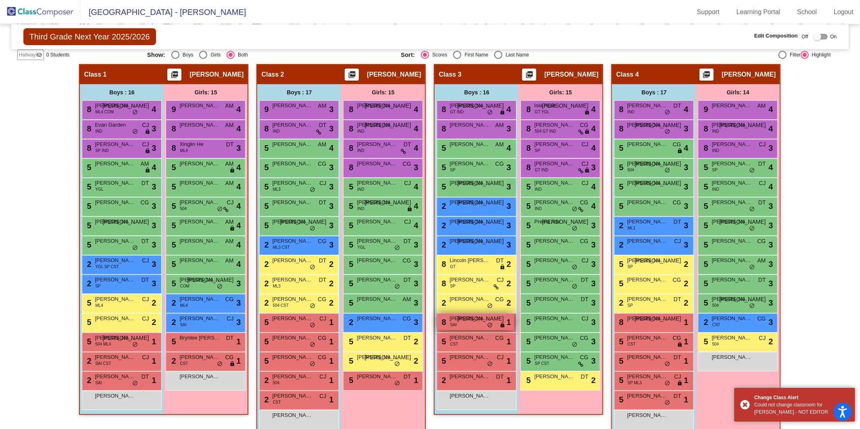
scroll to position [0, 0]
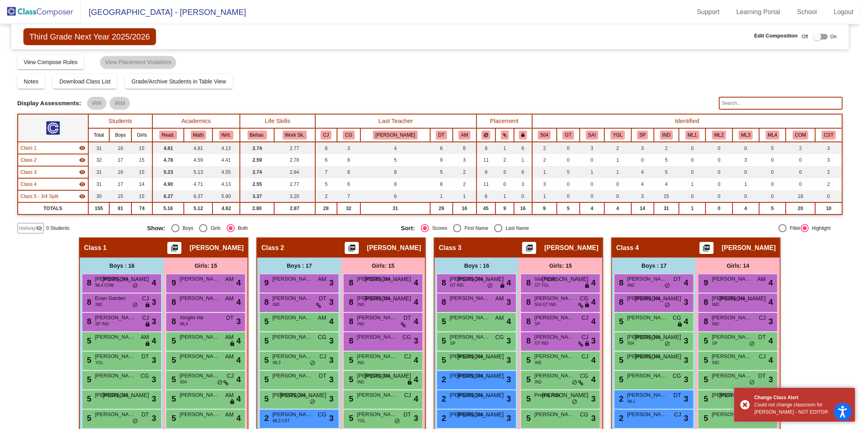
click at [645, 34] on div at bounding box center [818, 37] width 8 height 8
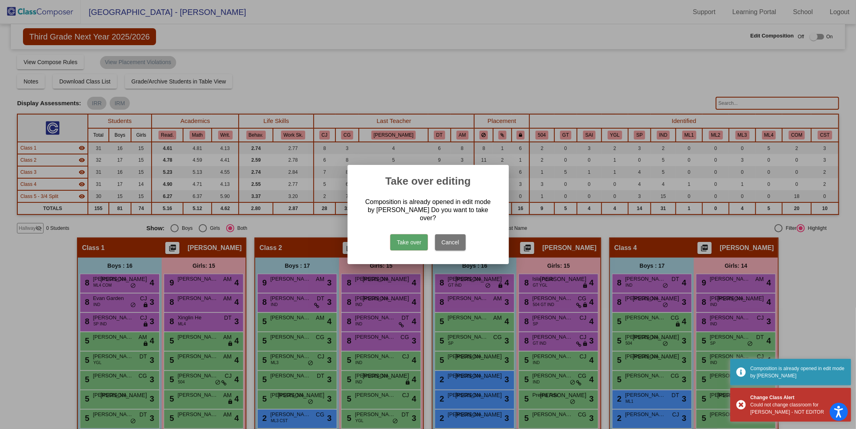
click at [413, 239] on button "Take over" at bounding box center [409, 242] width 38 height 16
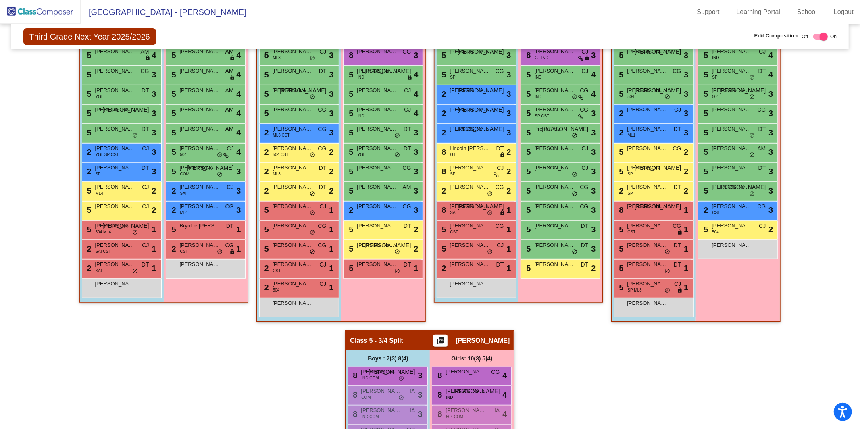
scroll to position [301, 0]
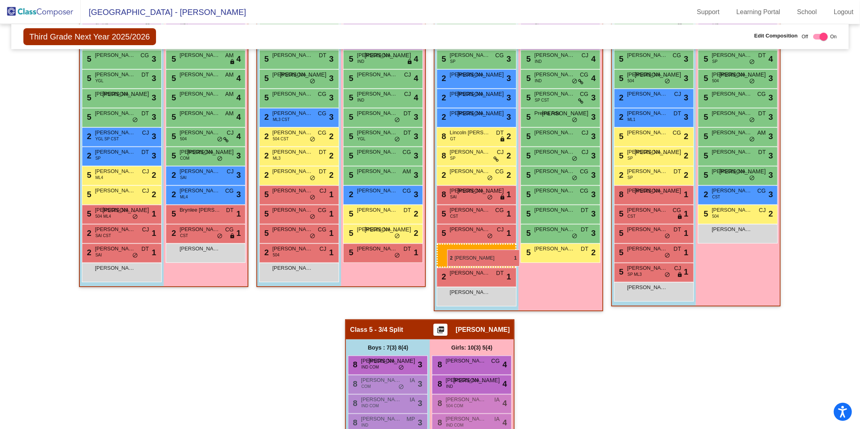
drag, startPoint x: 292, startPoint y: 253, endPoint x: 447, endPoint y: 250, distance: 154.5
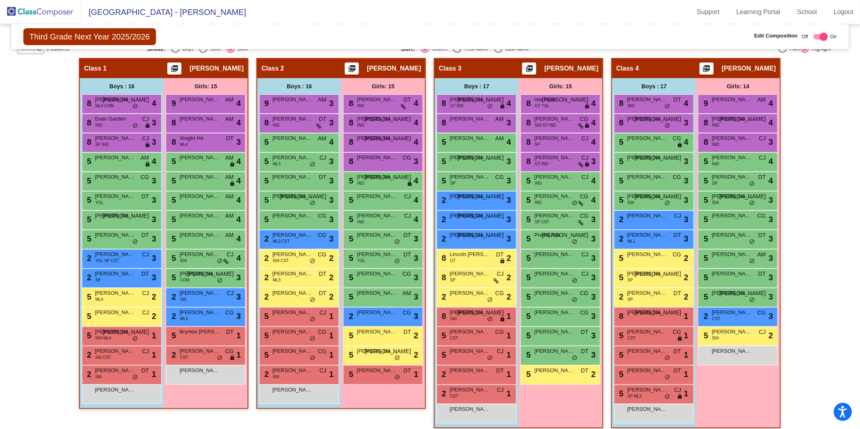
scroll to position [180, 0]
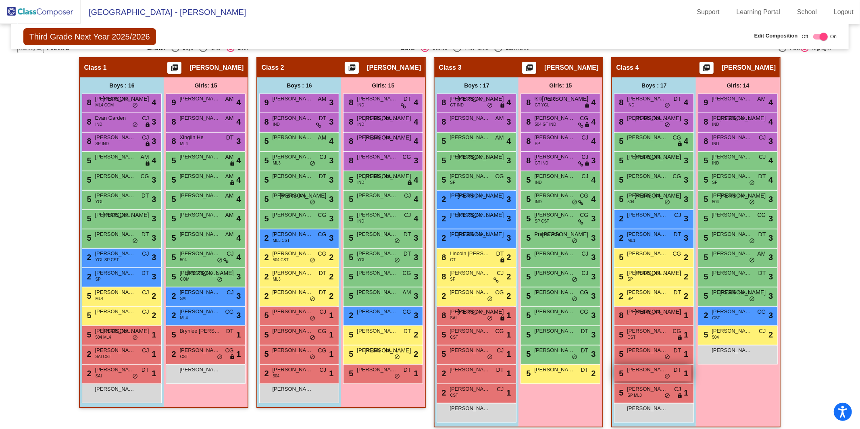
click at [640, 348] on div "5 [PERSON_NAME] DT lock do_not_disturb_alt 1" at bounding box center [653, 373] width 77 height 17
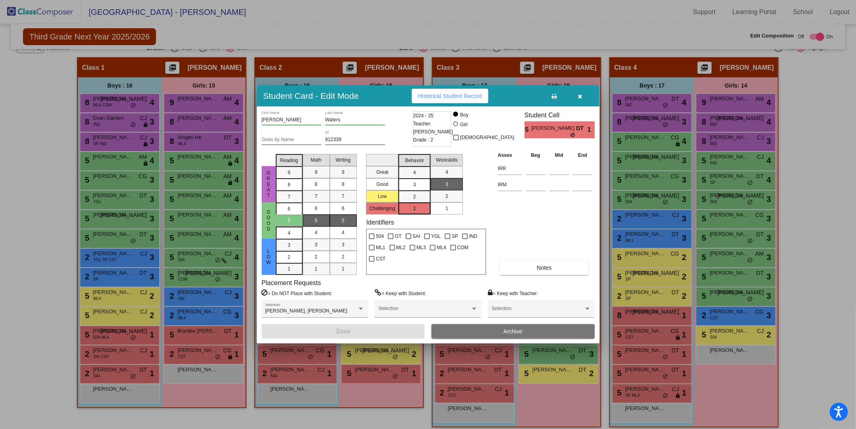
click at [580, 94] on icon "button" at bounding box center [580, 97] width 4 height 6
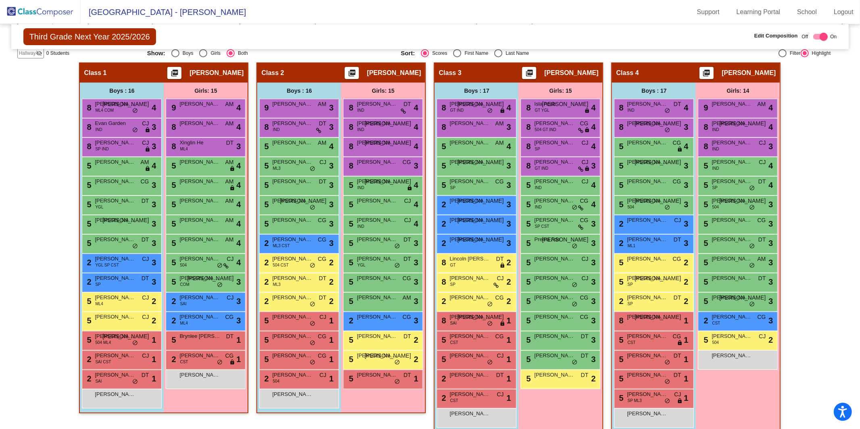
scroll to position [170, 0]
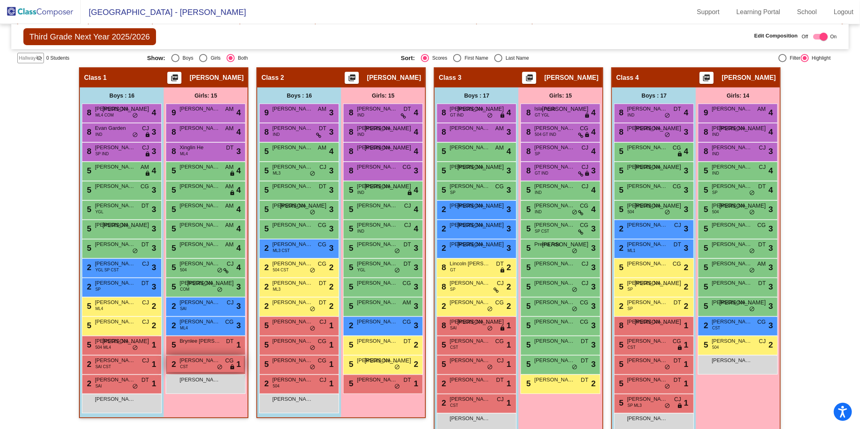
click at [201, 348] on span "[PERSON_NAME]" at bounding box center [200, 361] width 40 height 8
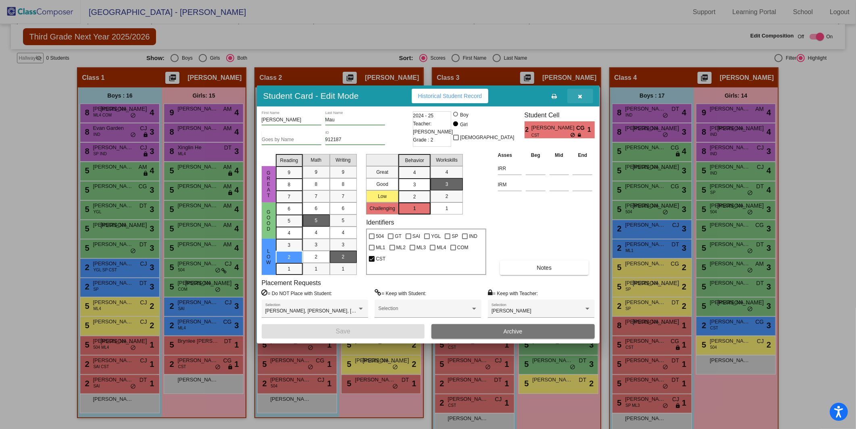
click at [581, 96] on icon "button" at bounding box center [580, 97] width 4 height 6
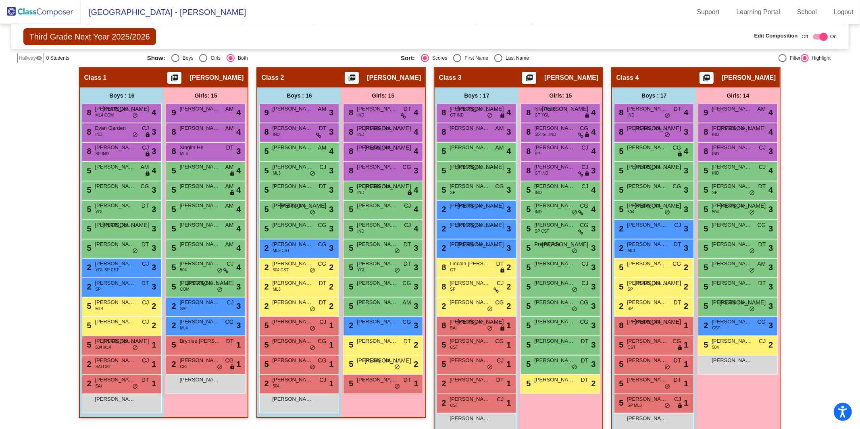
click at [645, 313] on div "Hallway - Hallway Class picture_as_pdf Add Student First Name Last Name Student…" at bounding box center [430, 426] width 826 height 718
click at [200, 348] on div "2 [PERSON_NAME] CST CG lock do_not_disturb_alt 1" at bounding box center [205, 364] width 77 height 17
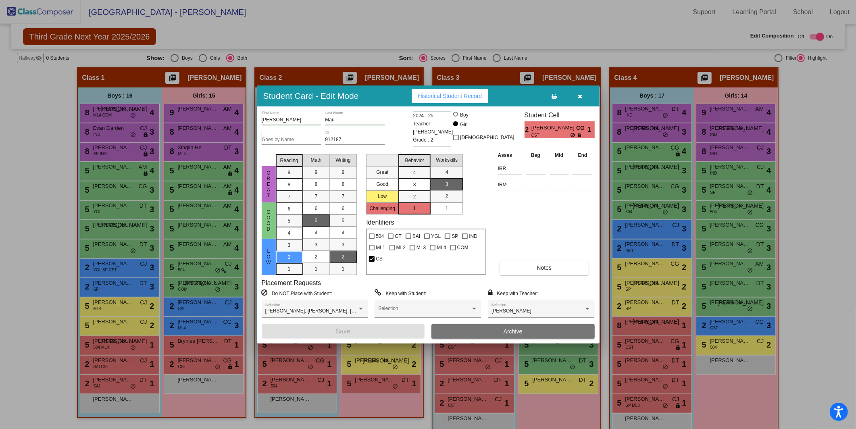
click at [580, 94] on icon "button" at bounding box center [580, 97] width 4 height 6
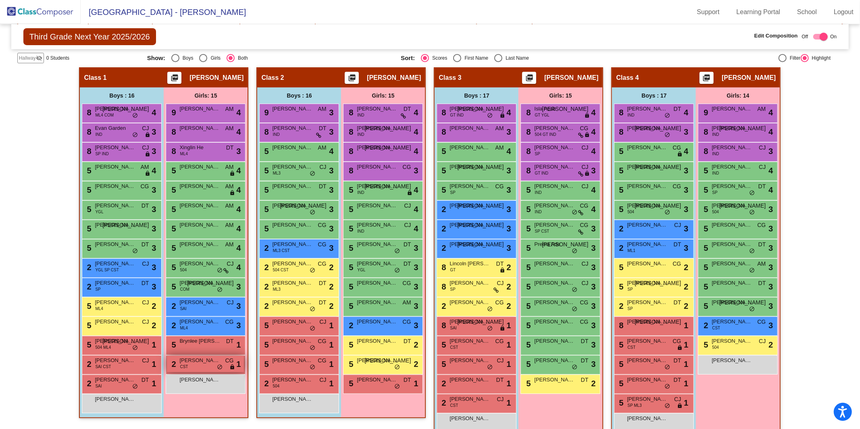
click at [186, 348] on span "CST" at bounding box center [184, 367] width 8 height 6
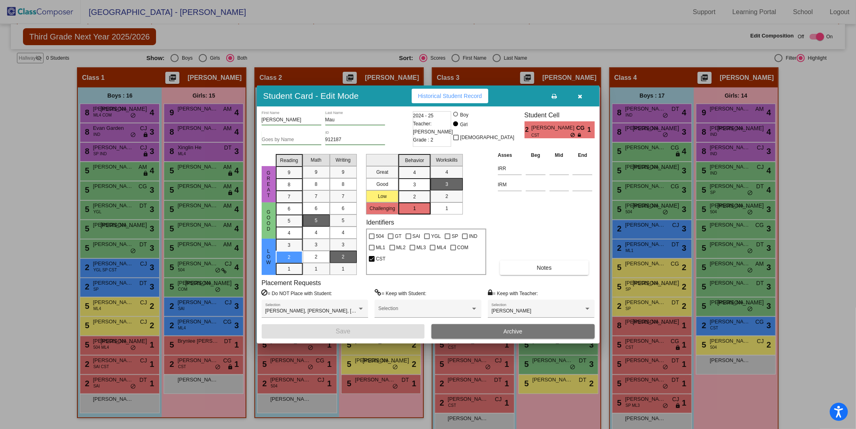
click at [580, 97] on icon "button" at bounding box center [580, 97] width 4 height 6
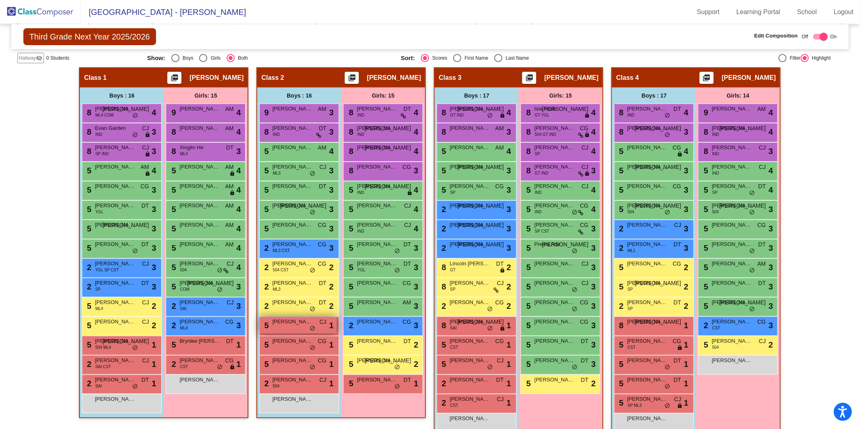
click at [299, 324] on span "[PERSON_NAME]" at bounding box center [292, 322] width 40 height 8
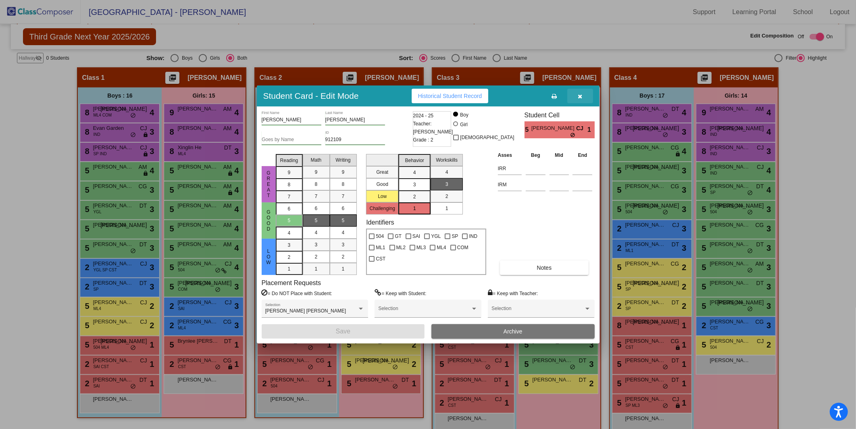
click at [579, 96] on icon "button" at bounding box center [580, 97] width 4 height 6
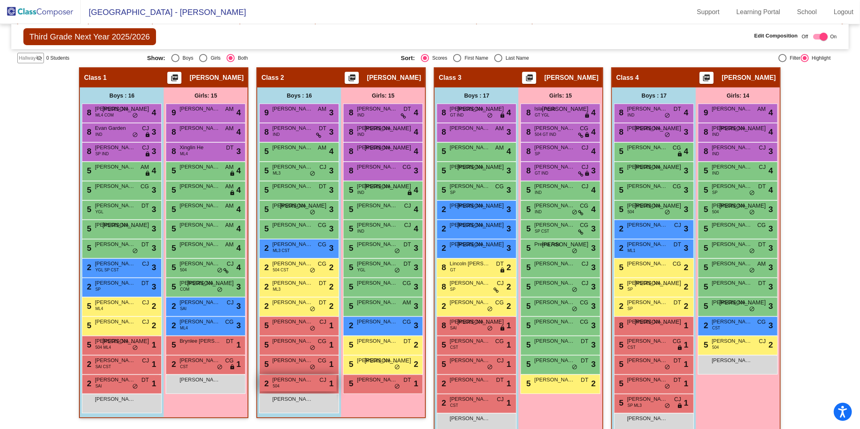
click at [298, 348] on span "[PERSON_NAME]" at bounding box center [292, 380] width 40 height 8
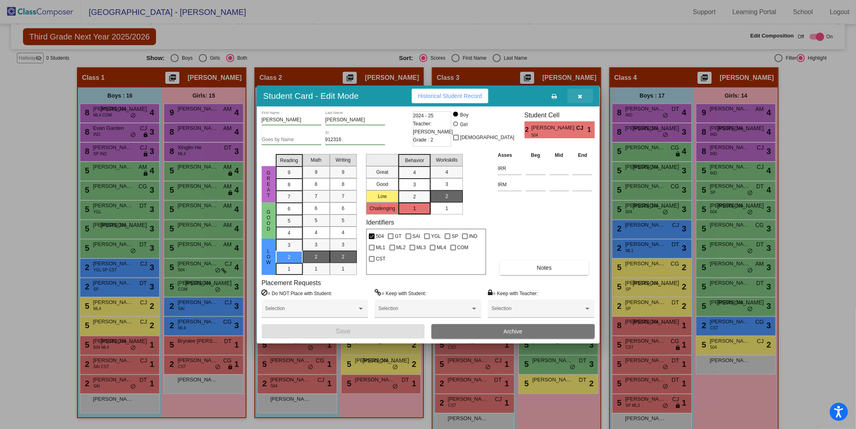
click at [582, 95] on icon "button" at bounding box center [580, 97] width 4 height 6
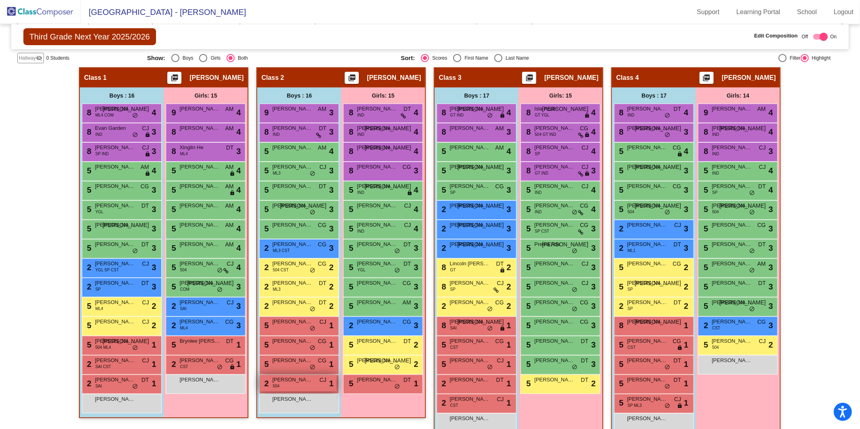
click at [293, 348] on div "2 [PERSON_NAME] 504 CJ lock do_not_disturb_alt 1" at bounding box center [298, 383] width 77 height 17
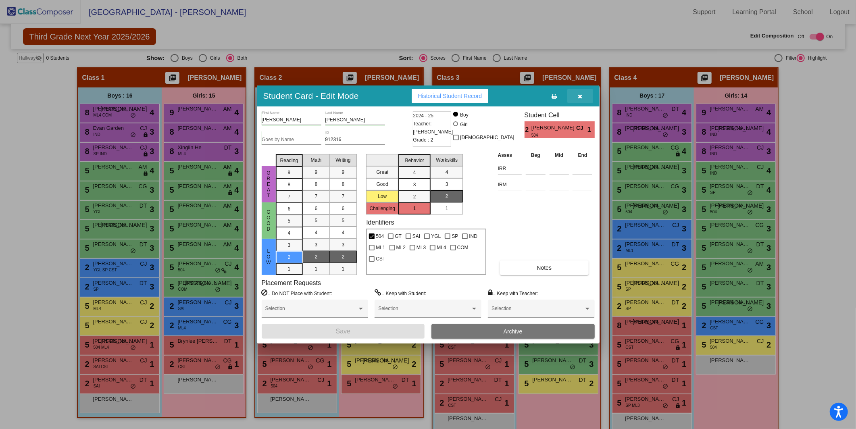
click at [584, 98] on button "button" at bounding box center [581, 96] width 26 height 15
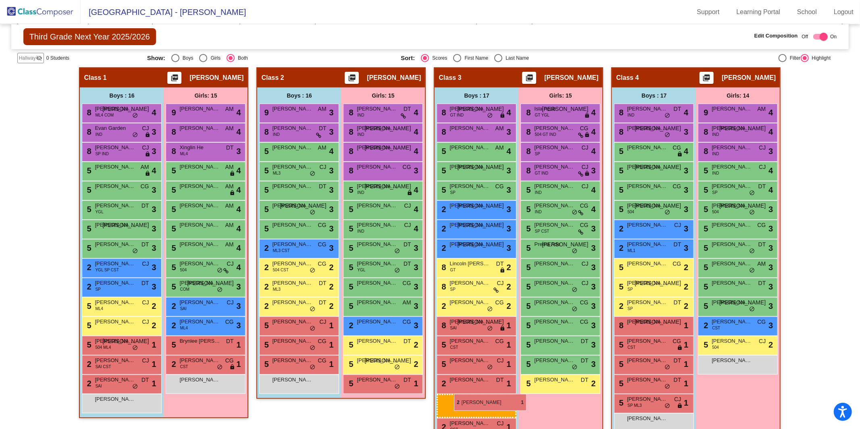
drag, startPoint x: 283, startPoint y: 382, endPoint x: 451, endPoint y: 395, distance: 167.9
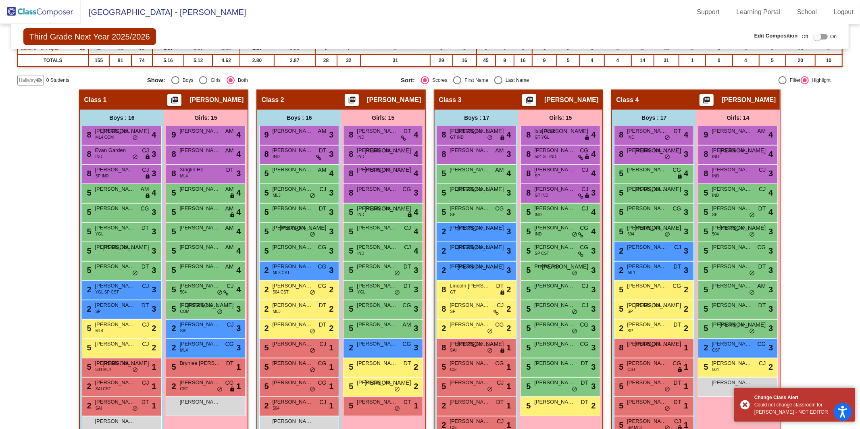
scroll to position [128, 0]
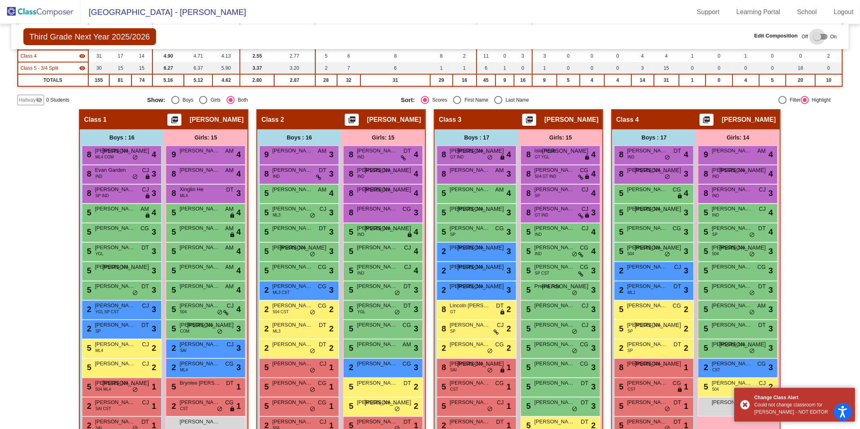
click at [645, 36] on div at bounding box center [818, 37] width 8 height 8
checkbox input "true"
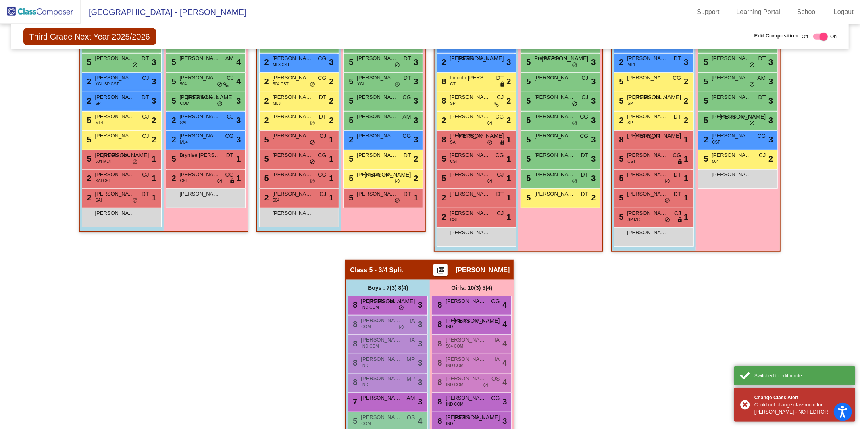
scroll to position [238, 0]
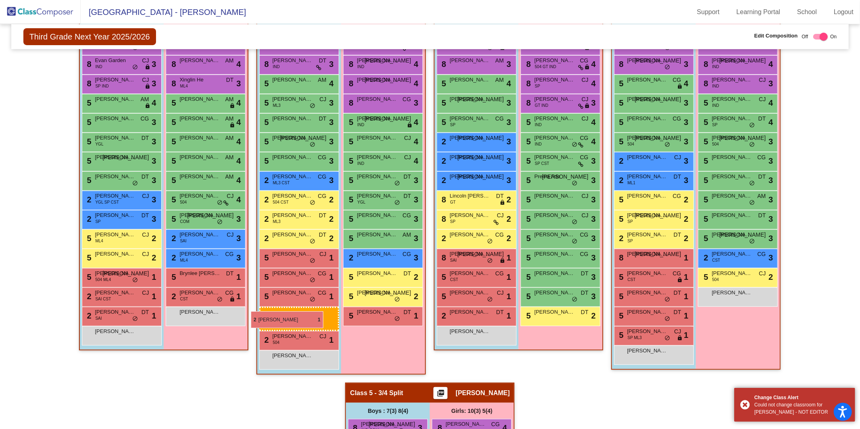
drag, startPoint x: 468, startPoint y: 335, endPoint x: 251, endPoint y: 311, distance: 218.7
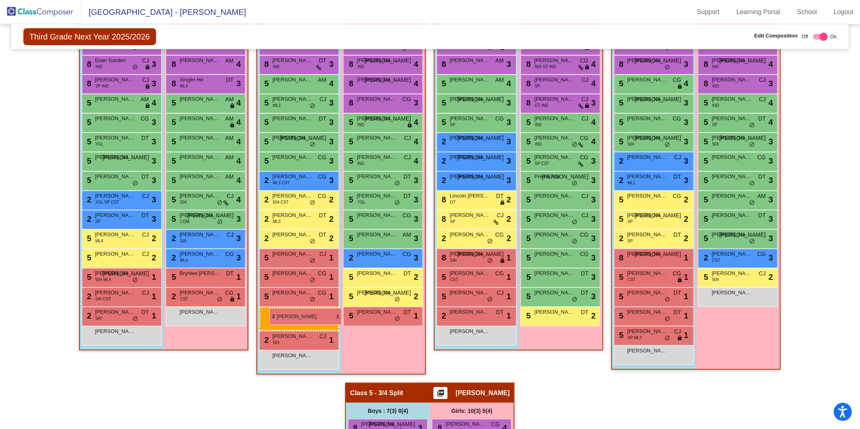
drag, startPoint x: 476, startPoint y: 332, endPoint x: 269, endPoint y: 308, distance: 207.9
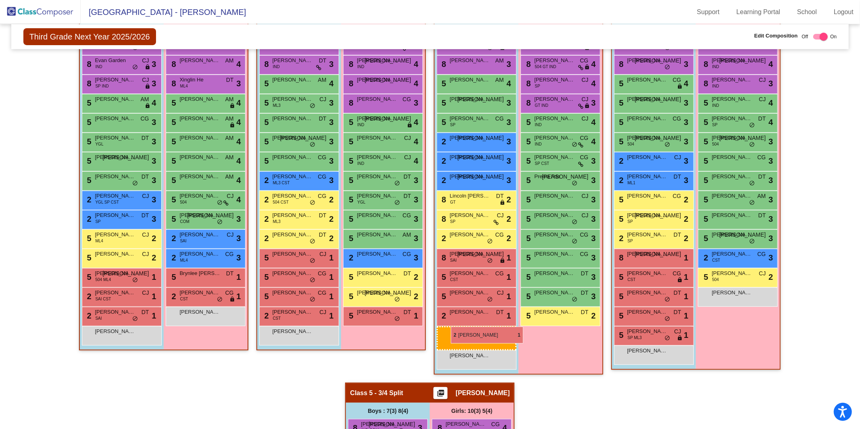
drag, startPoint x: 273, startPoint y: 316, endPoint x: 451, endPoint y: 327, distance: 177.8
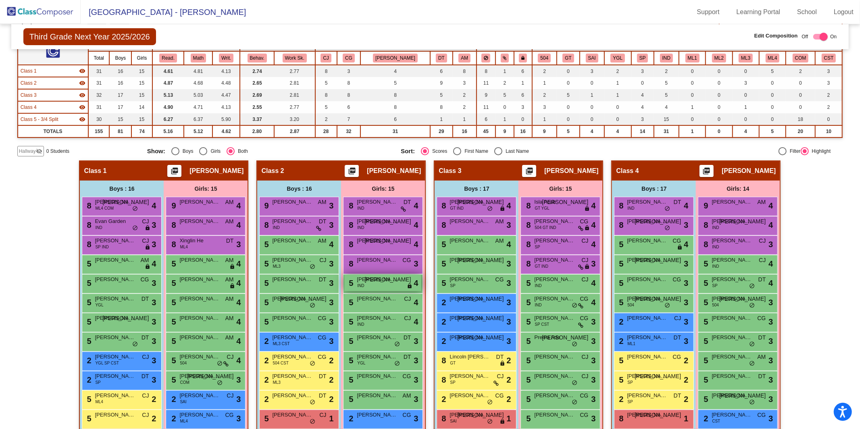
scroll to position [79, 0]
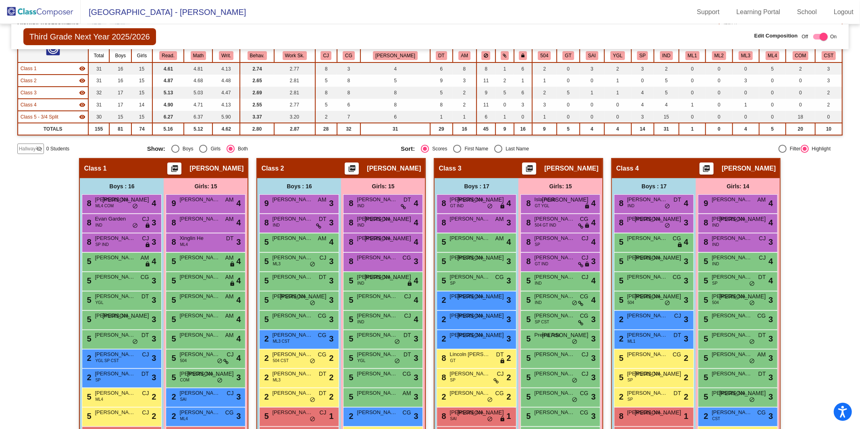
click at [26, 17] on img at bounding box center [40, 12] width 81 height 24
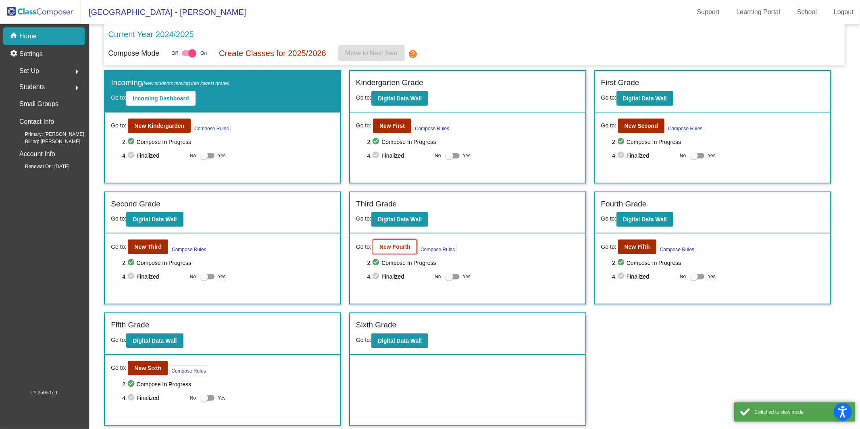
click at [398, 248] on b "New Fourth" at bounding box center [395, 247] width 31 height 6
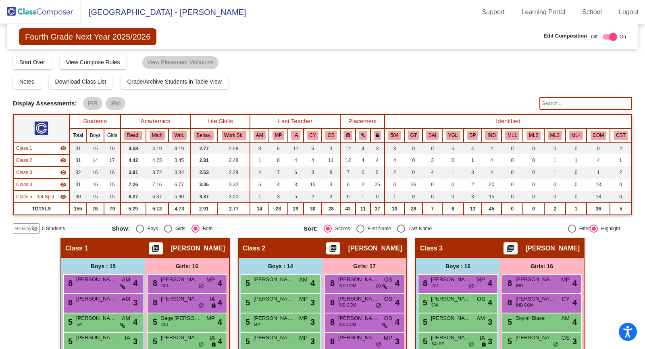
click at [37, 13] on img at bounding box center [40, 12] width 81 height 24
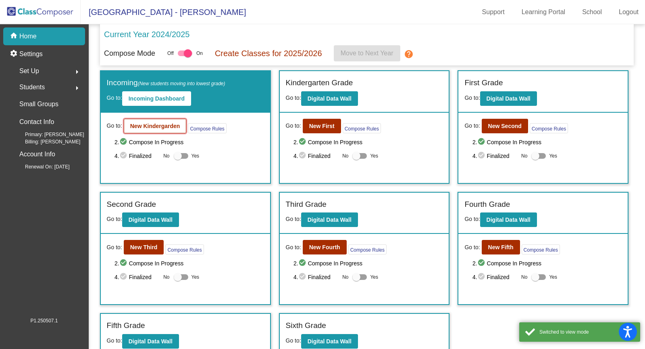
click at [154, 123] on b "New Kindergarden" at bounding box center [155, 126] width 50 height 6
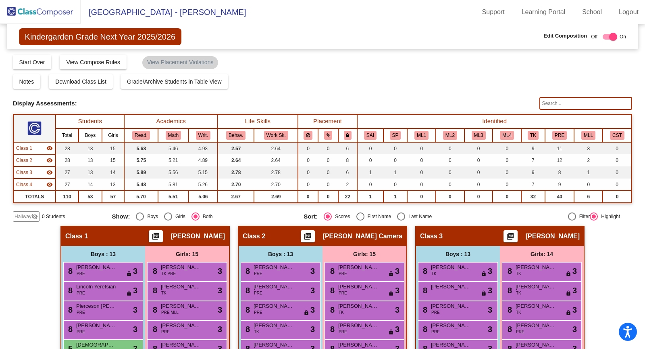
click at [405, 215] on div "Last Name" at bounding box center [418, 216] width 27 height 7
click at [401, 220] on input "Last Name" at bounding box center [401, 220] width 0 height 0
radio input "true"
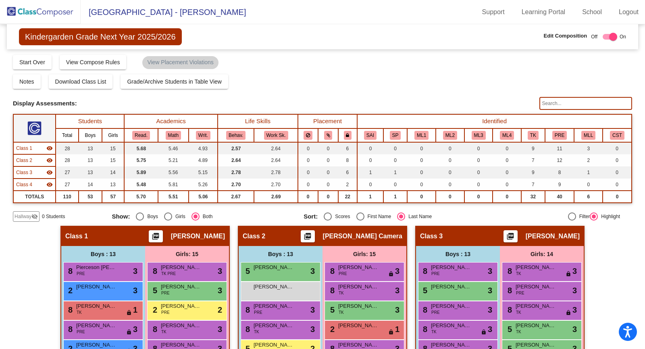
click at [54, 16] on img at bounding box center [40, 12] width 81 height 24
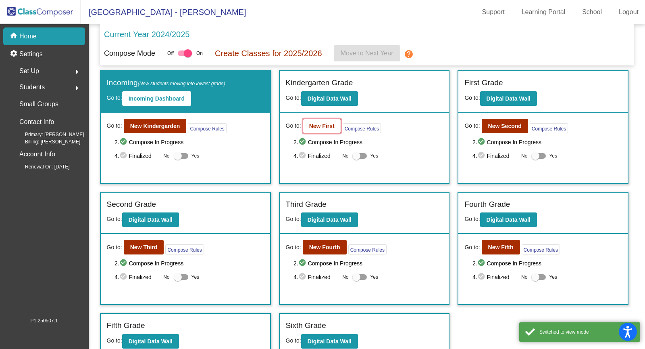
click at [324, 125] on b "New First" at bounding box center [321, 126] width 25 height 6
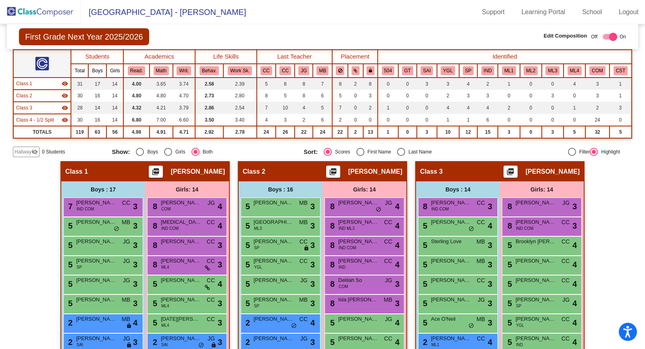
scroll to position [56, 0]
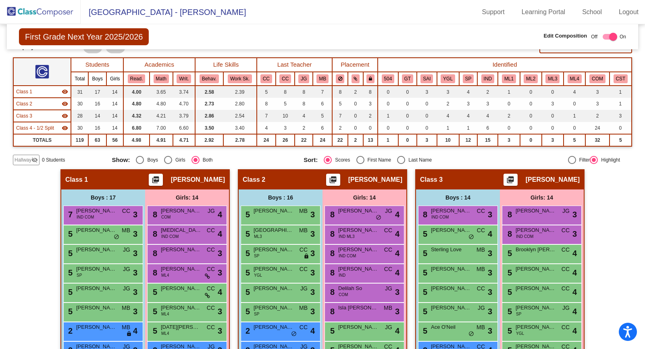
click at [399, 158] on div "Select an option" at bounding box center [401, 160] width 8 height 8
click at [401, 164] on input "Last Name" at bounding box center [401, 164] width 0 height 0
radio input "true"
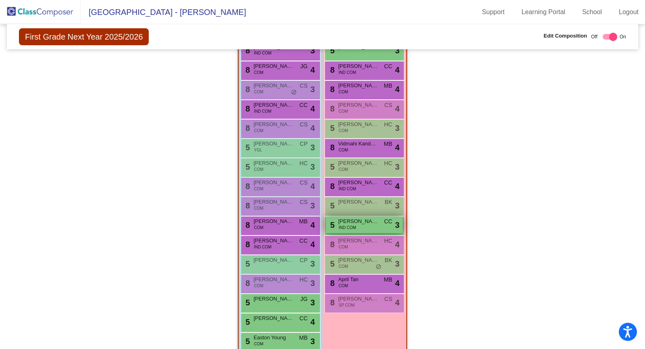
scroll to position [612, 0]
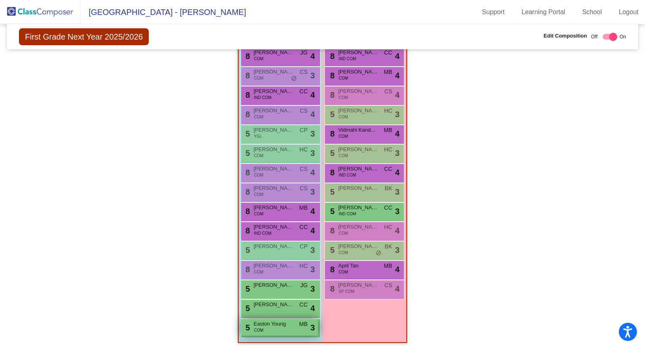
click at [273, 323] on span "Easton Young" at bounding box center [274, 323] width 40 height 8
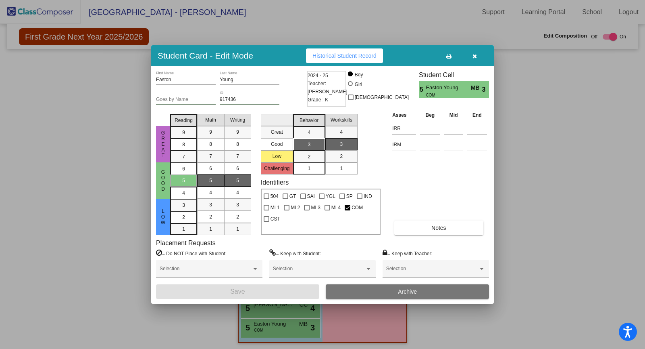
click at [475, 55] on icon "button" at bounding box center [475, 56] width 4 height 6
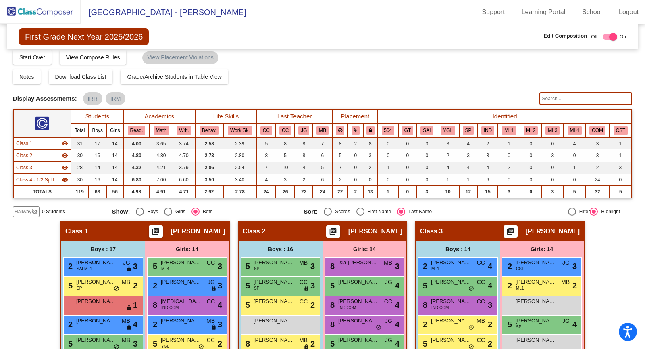
scroll to position [0, 0]
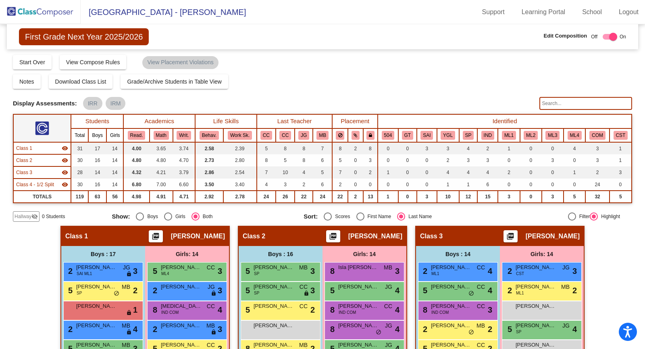
click at [54, 16] on img at bounding box center [40, 12] width 81 height 24
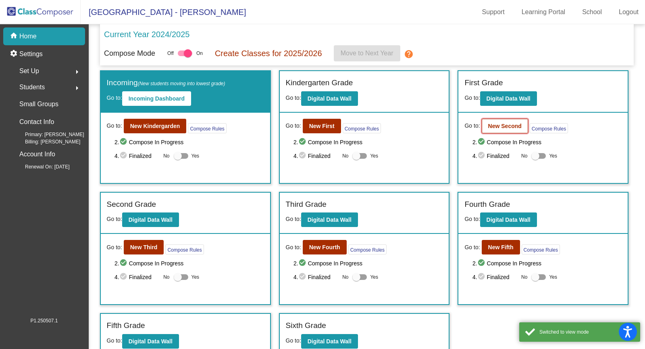
click at [495, 125] on b "New Second" at bounding box center [504, 126] width 33 height 6
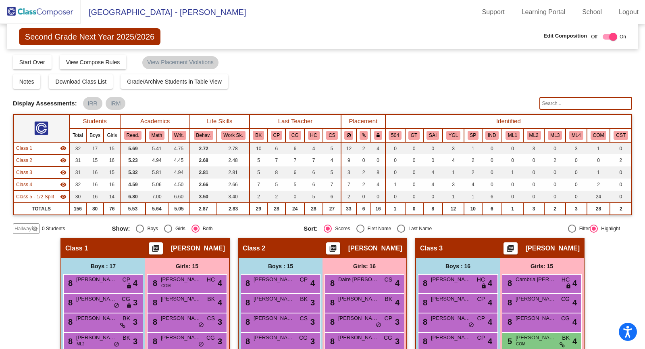
click at [405, 228] on div "Last Name" at bounding box center [418, 228] width 27 height 7
click at [401, 232] on input "Last Name" at bounding box center [401, 232] width 0 height 0
radio input "true"
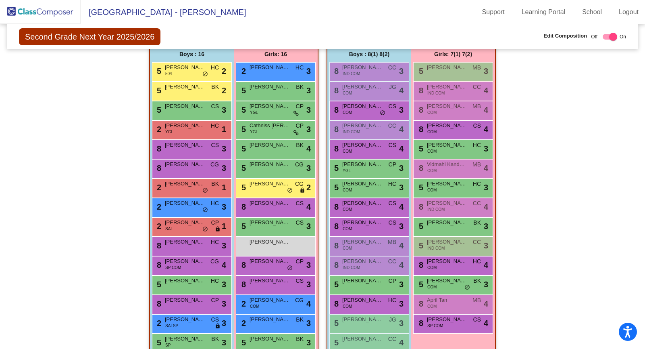
scroll to position [584, 0]
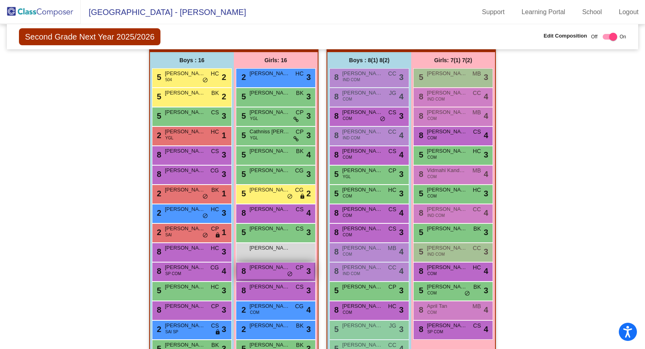
click at [272, 271] on div "8 [PERSON_NAME] CP lock do_not_disturb_alt 3" at bounding box center [275, 270] width 77 height 17
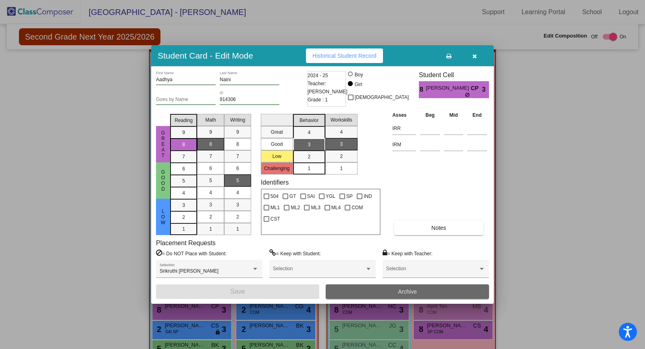
click at [365, 288] on button "Archive" at bounding box center [407, 291] width 163 height 15
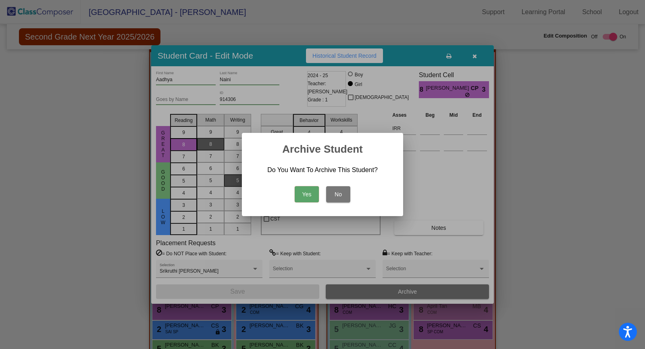
click at [306, 198] on button "Yes" at bounding box center [307, 194] width 24 height 16
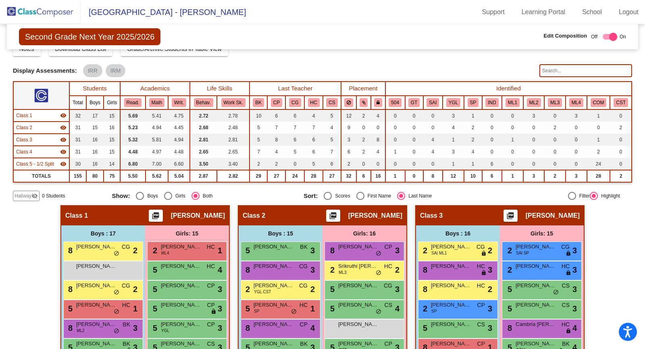
scroll to position [0, 0]
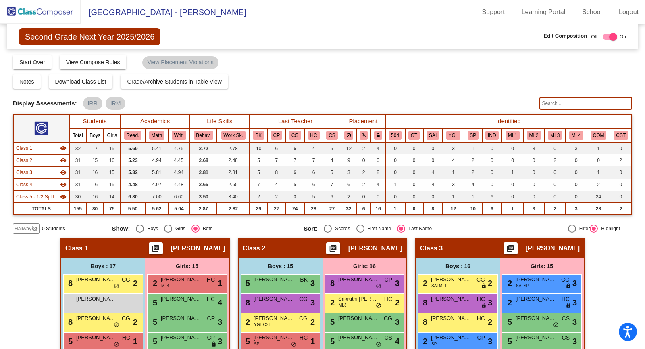
click at [45, 15] on img at bounding box center [40, 12] width 81 height 24
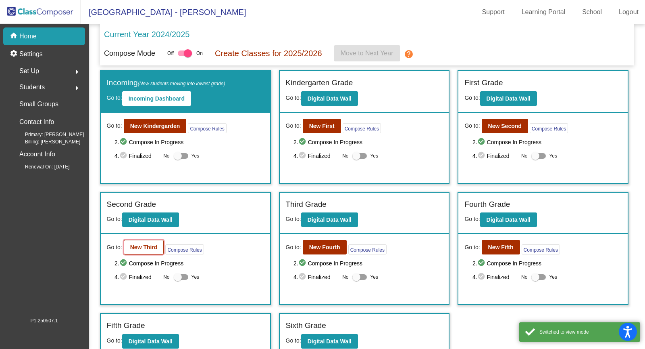
click at [150, 247] on b "New Third" at bounding box center [143, 247] width 27 height 6
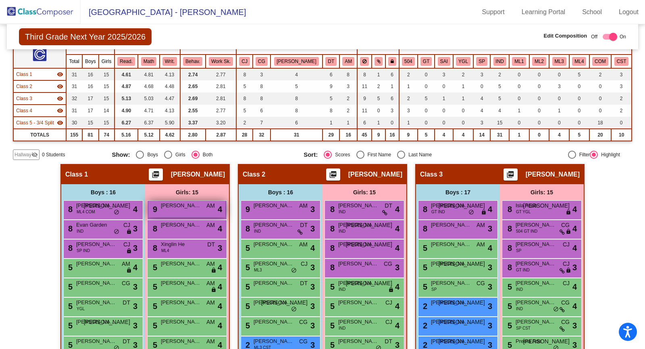
scroll to position [6, 0]
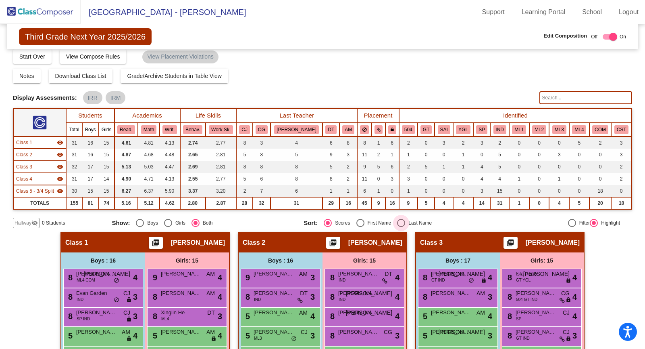
click at [402, 225] on div "Select an option" at bounding box center [401, 223] width 8 height 8
click at [401, 227] on input "Last Name" at bounding box center [401, 227] width 0 height 0
radio input "true"
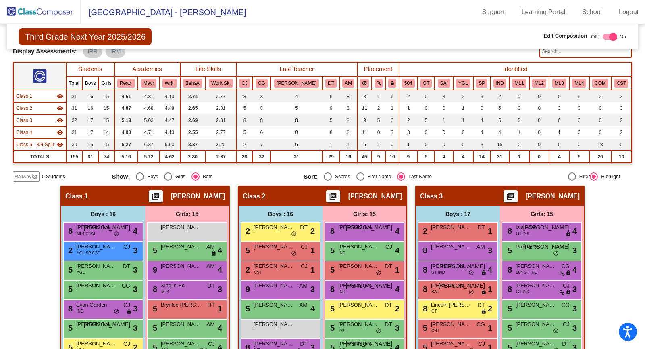
scroll to position [0, 0]
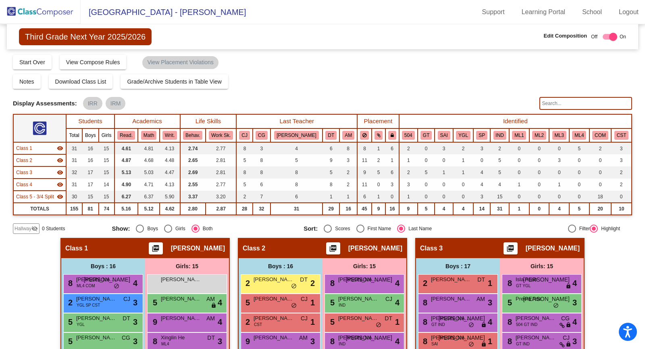
click at [61, 13] on img at bounding box center [40, 12] width 81 height 24
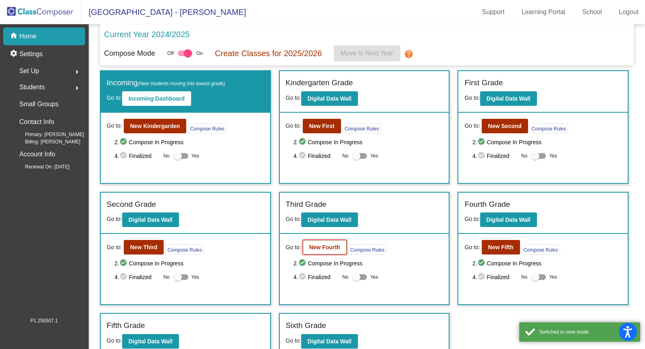
click at [324, 247] on b "New Fourth" at bounding box center [324, 247] width 31 height 6
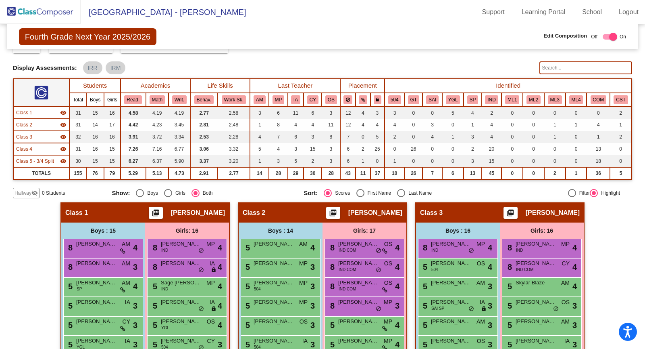
scroll to position [5, 0]
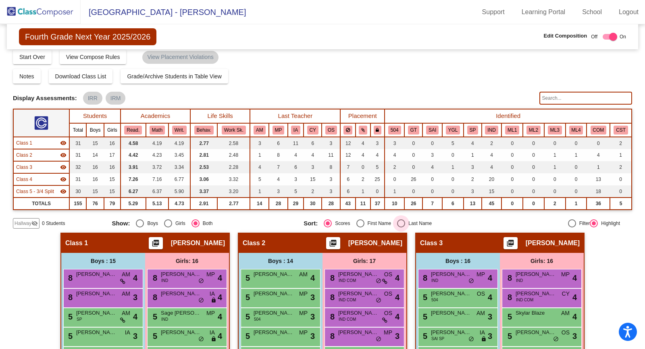
click at [407, 219] on div "Last Name" at bounding box center [418, 222] width 27 height 7
click at [401, 227] on input "Last Name" at bounding box center [401, 227] width 0 height 0
radio input "true"
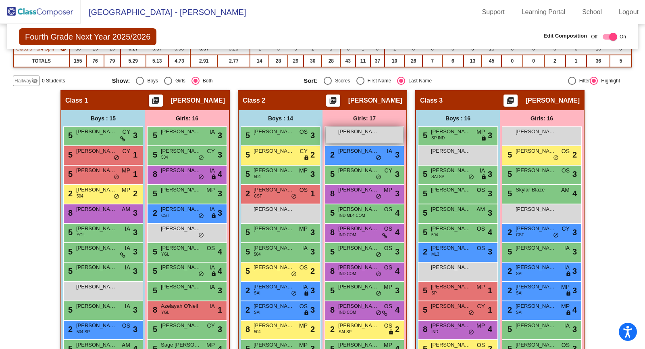
scroll to position [148, 0]
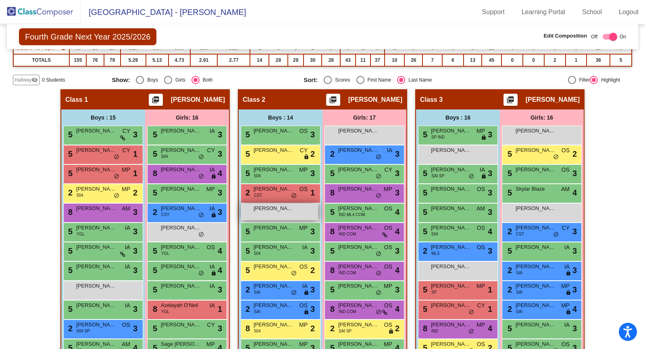
click at [295, 210] on div "Raadin Davani lock do_not_disturb_alt" at bounding box center [279, 211] width 77 height 17
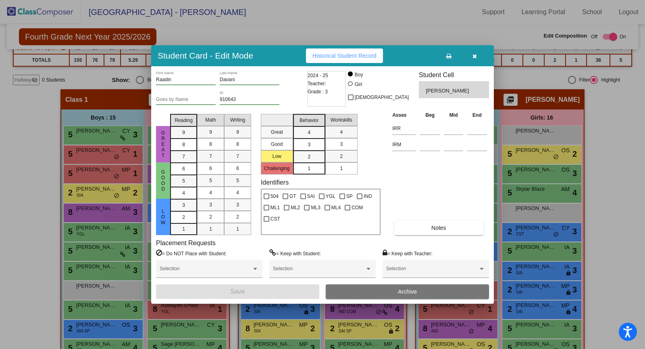
click at [471, 57] on button "button" at bounding box center [475, 55] width 26 height 15
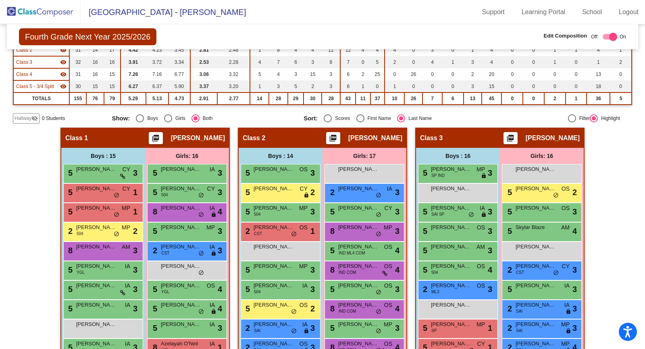
scroll to position [0, 0]
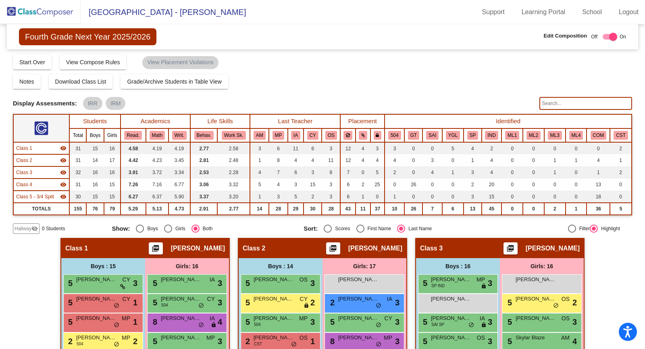
click at [42, 8] on img at bounding box center [40, 12] width 81 height 24
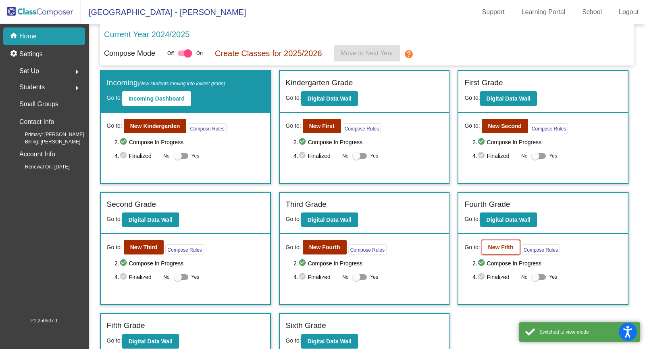
click at [498, 248] on button "New Fifth" at bounding box center [501, 247] width 38 height 15
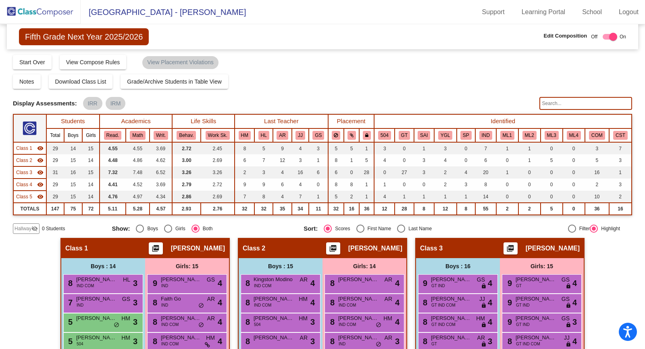
scroll to position [55, 0]
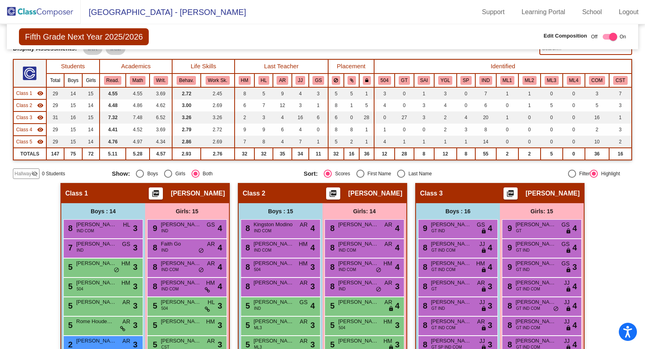
click at [405, 173] on div "Last Name" at bounding box center [418, 173] width 27 height 7
click at [401, 177] on input "Last Name" at bounding box center [401, 177] width 0 height 0
radio input "true"
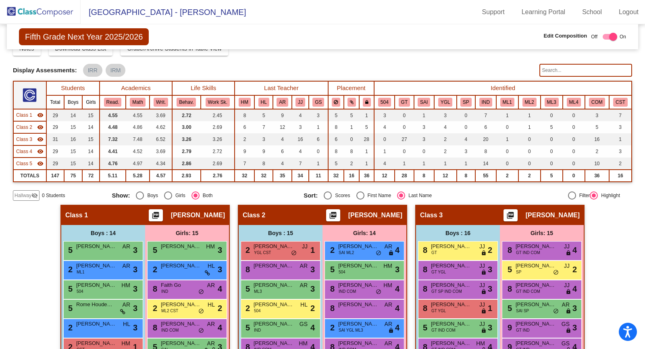
scroll to position [0, 0]
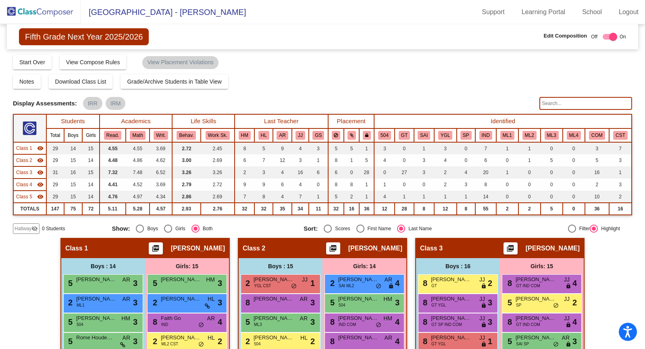
click at [39, 19] on img at bounding box center [40, 12] width 81 height 24
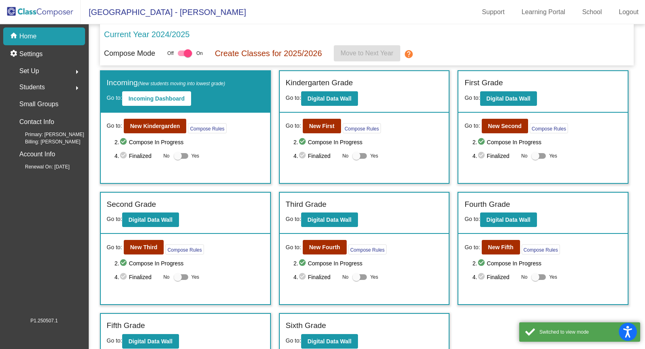
scroll to position [73, 0]
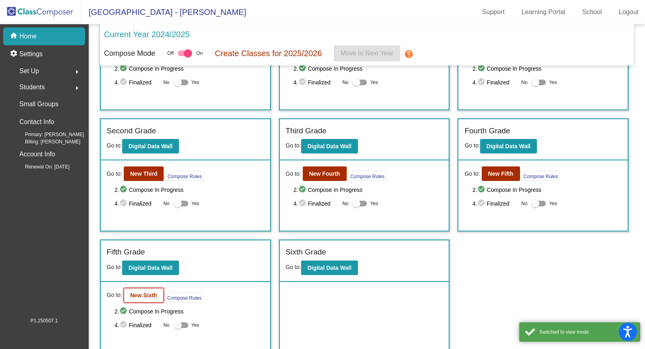
click at [146, 288] on button "New Sixth" at bounding box center [144, 295] width 40 height 15
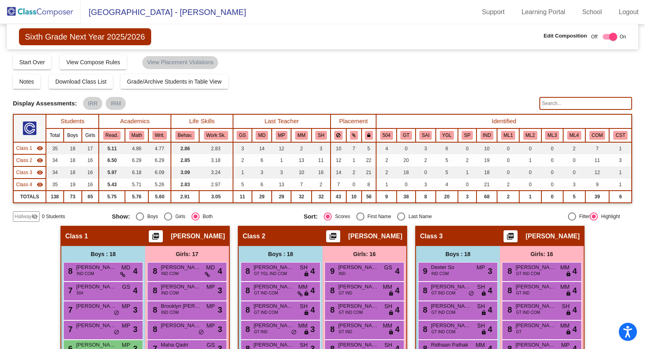
click at [401, 215] on div "Select an option" at bounding box center [401, 216] width 8 height 8
click at [401, 220] on input "Last Name" at bounding box center [401, 220] width 0 height 0
radio input "true"
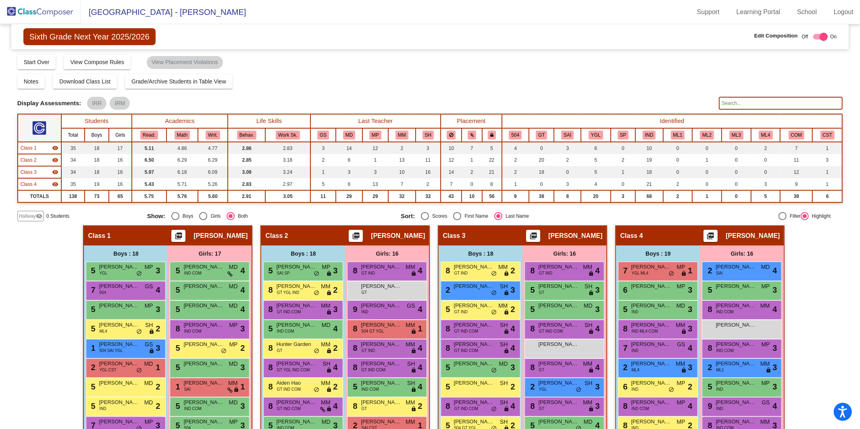
click at [35, 14] on img at bounding box center [40, 12] width 81 height 24
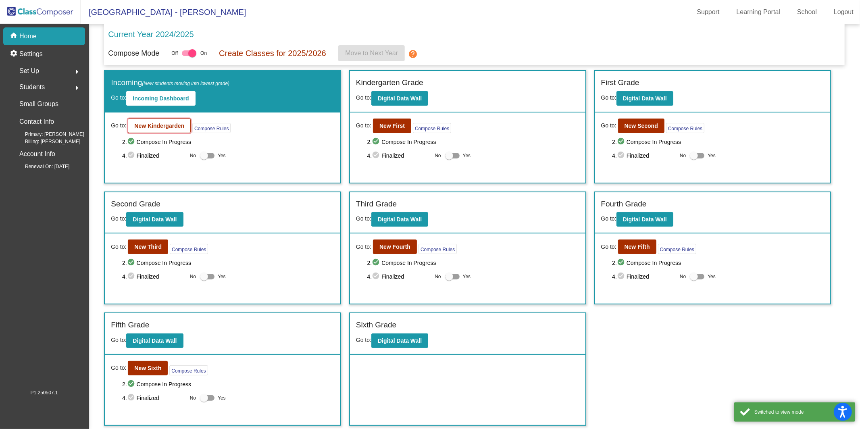
click at [144, 124] on b "New Kindergarden" at bounding box center [159, 126] width 50 height 6
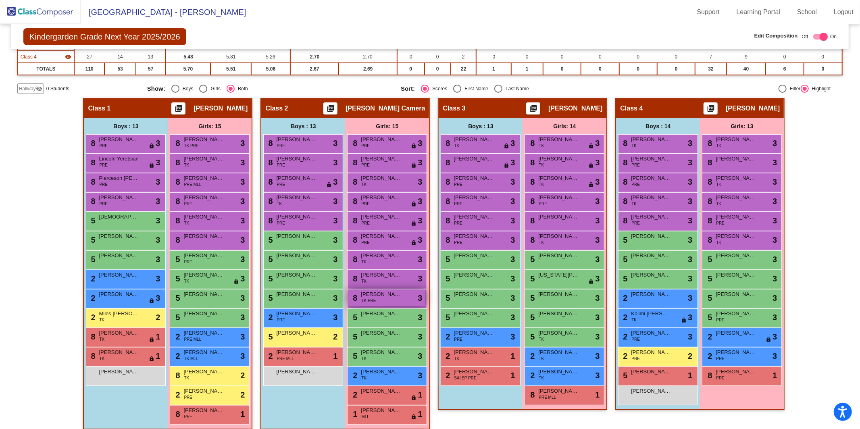
scroll to position [133, 0]
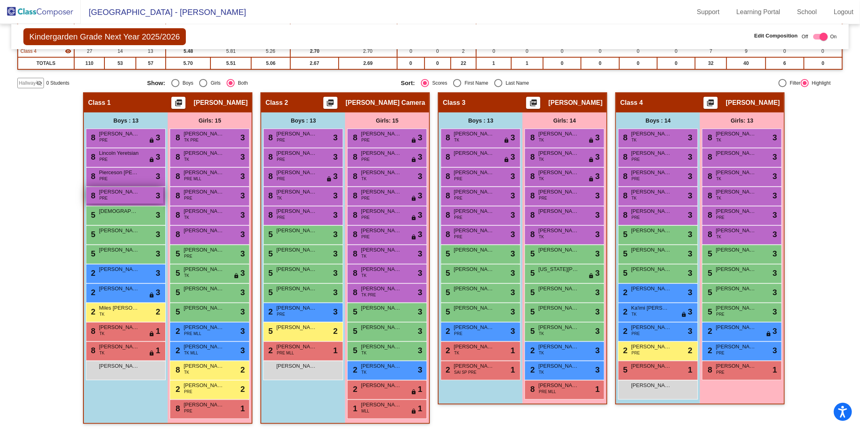
click at [119, 189] on span "[PERSON_NAME]" at bounding box center [119, 192] width 40 height 8
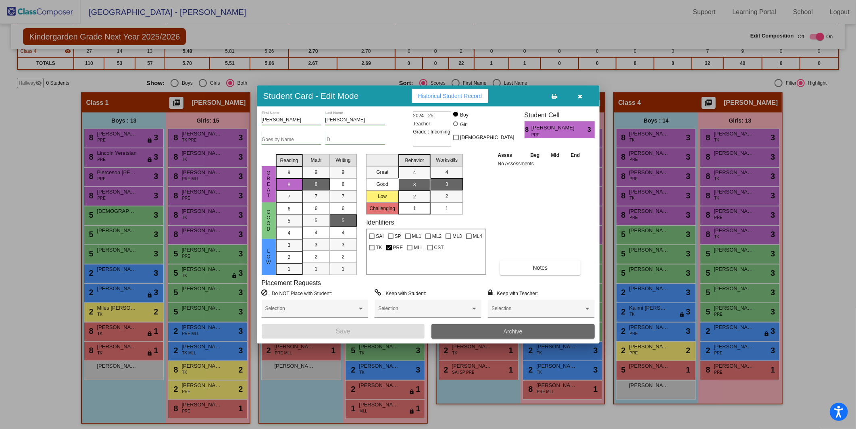
click at [495, 332] on button "Archive" at bounding box center [513, 331] width 163 height 15
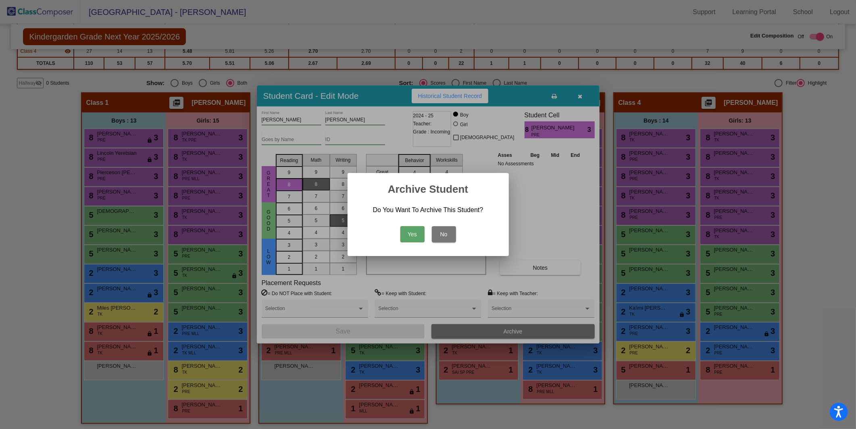
click at [407, 237] on button "Yes" at bounding box center [413, 234] width 24 height 16
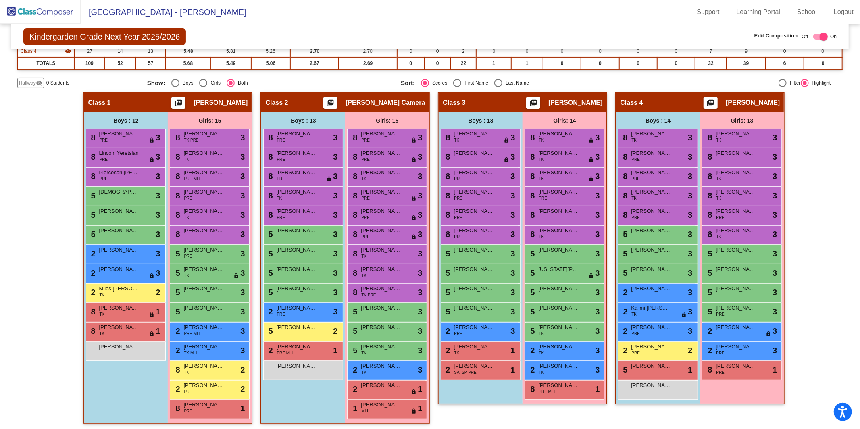
click at [42, 12] on img at bounding box center [40, 12] width 81 height 24
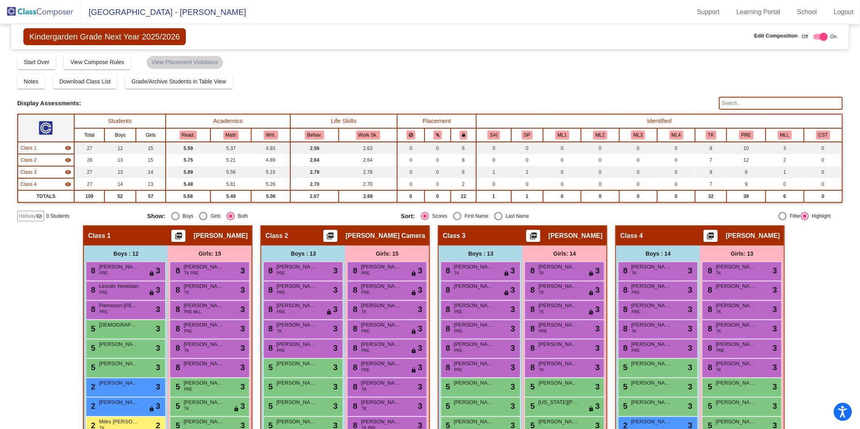
click at [42, 12] on img at bounding box center [40, 12] width 81 height 24
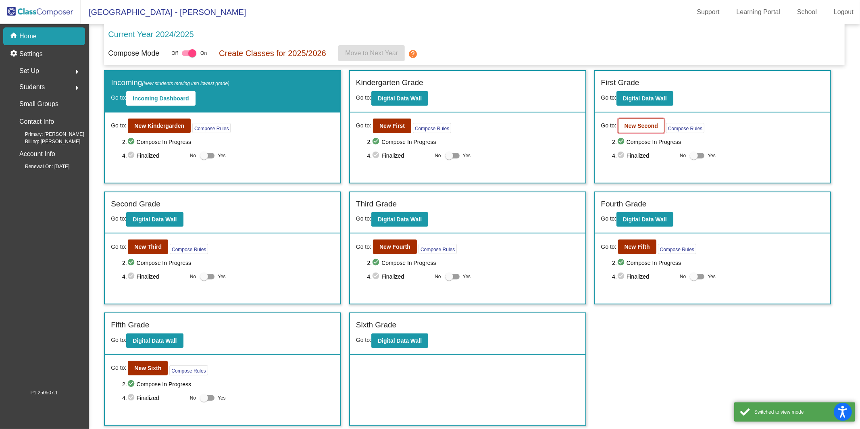
click at [645, 131] on button "New Second" at bounding box center [641, 126] width 46 height 15
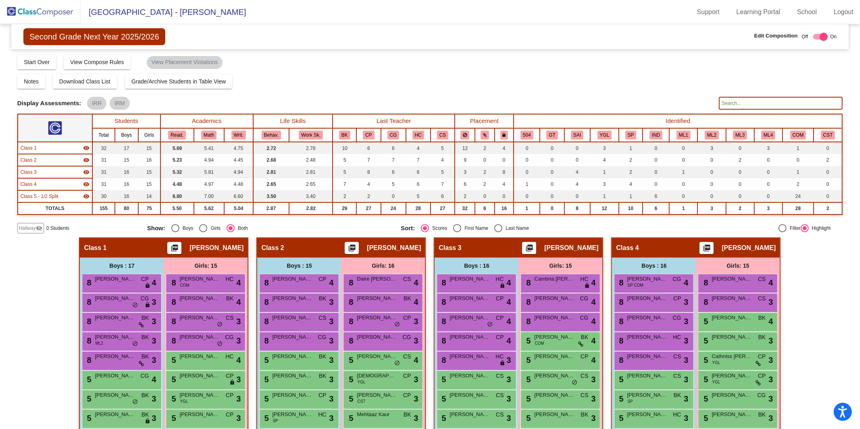
click at [645, 103] on input "text" at bounding box center [781, 103] width 124 height 13
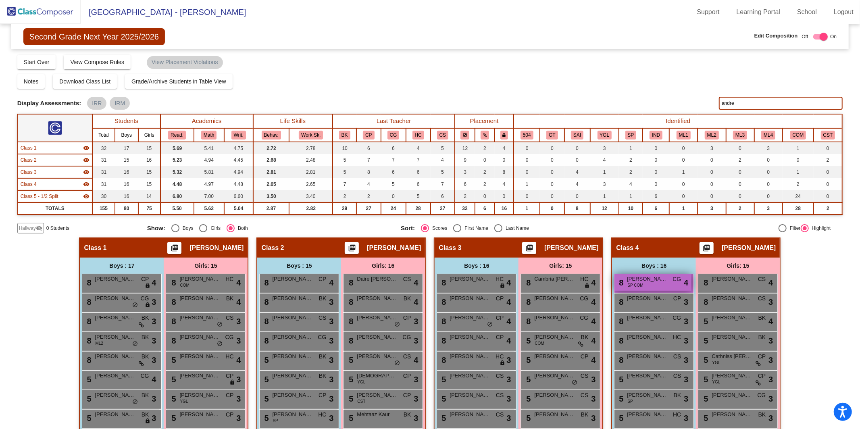
click at [640, 287] on span "SP COM" at bounding box center [636, 285] width 16 height 6
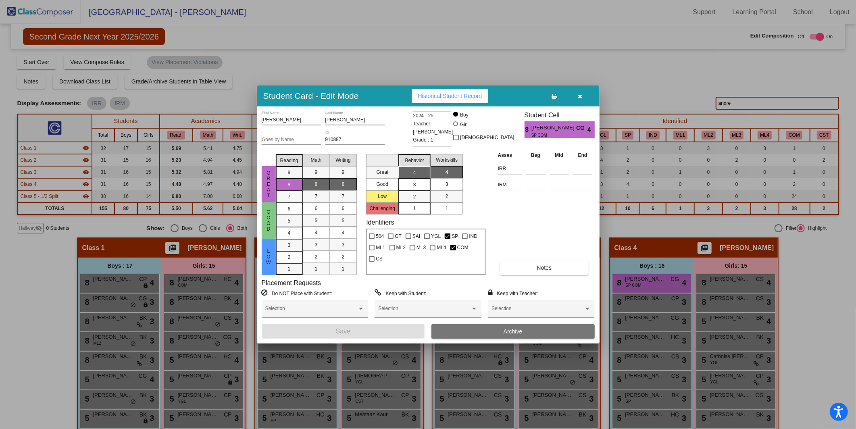
click at [476, 335] on button "Archive" at bounding box center [513, 331] width 163 height 15
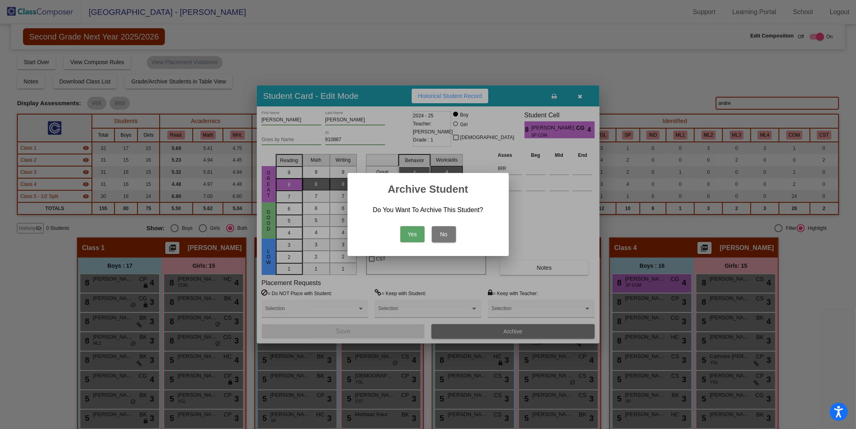
click at [409, 240] on button "Yes" at bounding box center [413, 234] width 24 height 16
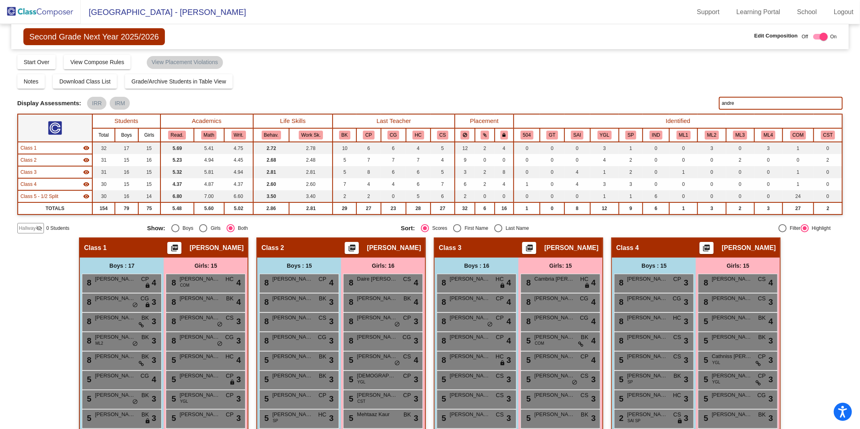
click at [645, 104] on input "andre" at bounding box center [781, 103] width 124 height 13
type input "a"
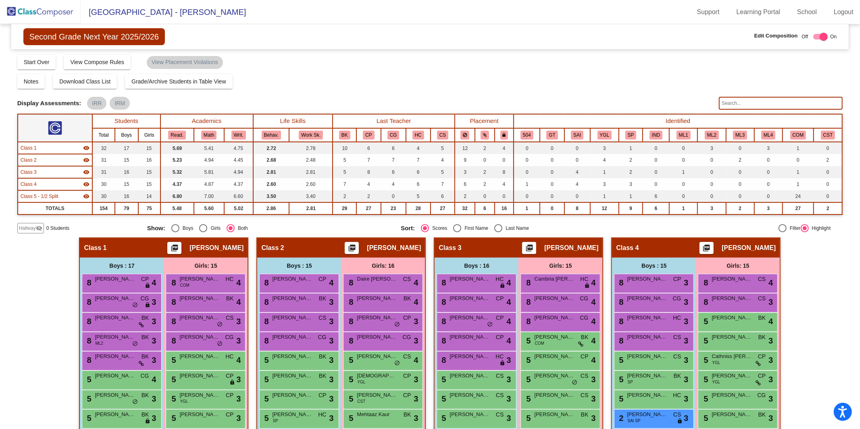
click at [36, 10] on img at bounding box center [40, 12] width 81 height 24
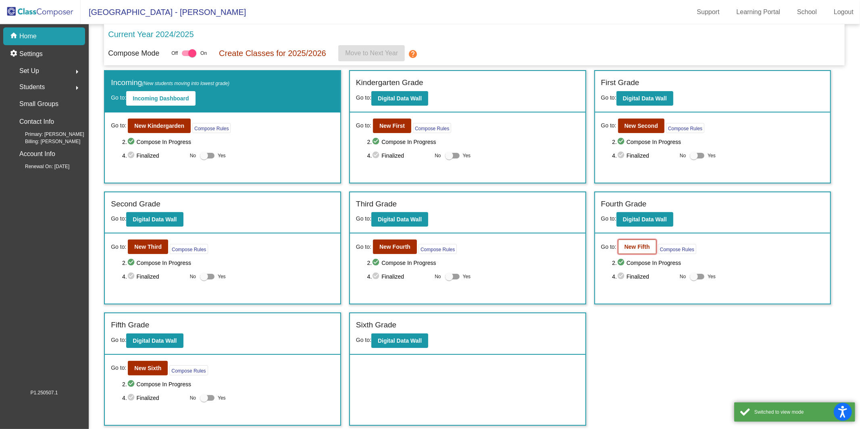
click at [629, 240] on button "New Fifth" at bounding box center [637, 247] width 38 height 15
